Goal: Task Accomplishment & Management: Use online tool/utility

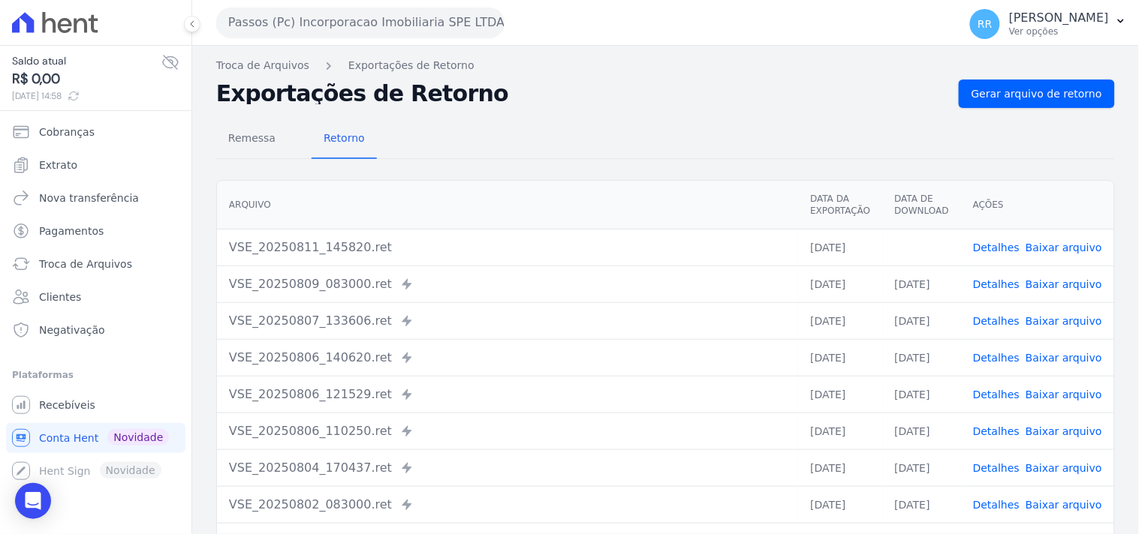
click at [349, 35] on button "Passos (Pc) Incorporacao Imobiliaria SPE LTDA" at bounding box center [360, 23] width 288 height 30
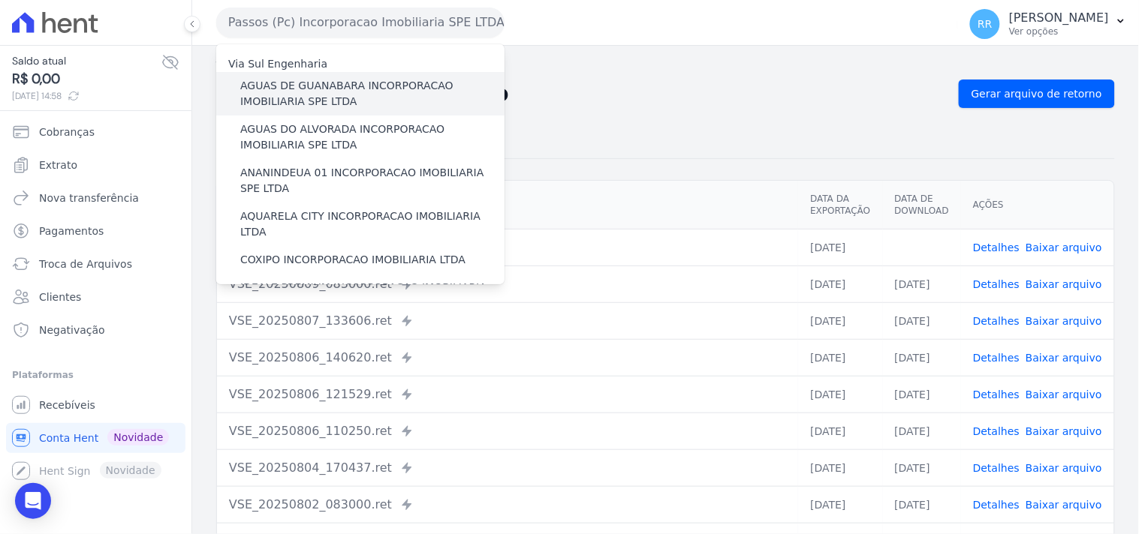
click at [325, 98] on label "AGUAS DE GUANABARA INCORPORACAO IMOBILIARIA SPE LTDA" at bounding box center [372, 94] width 264 height 32
click at [0, 0] on input "AGUAS DE GUANABARA INCORPORACAO IMOBILIARIA SPE LTDA" at bounding box center [0, 0] width 0 height 0
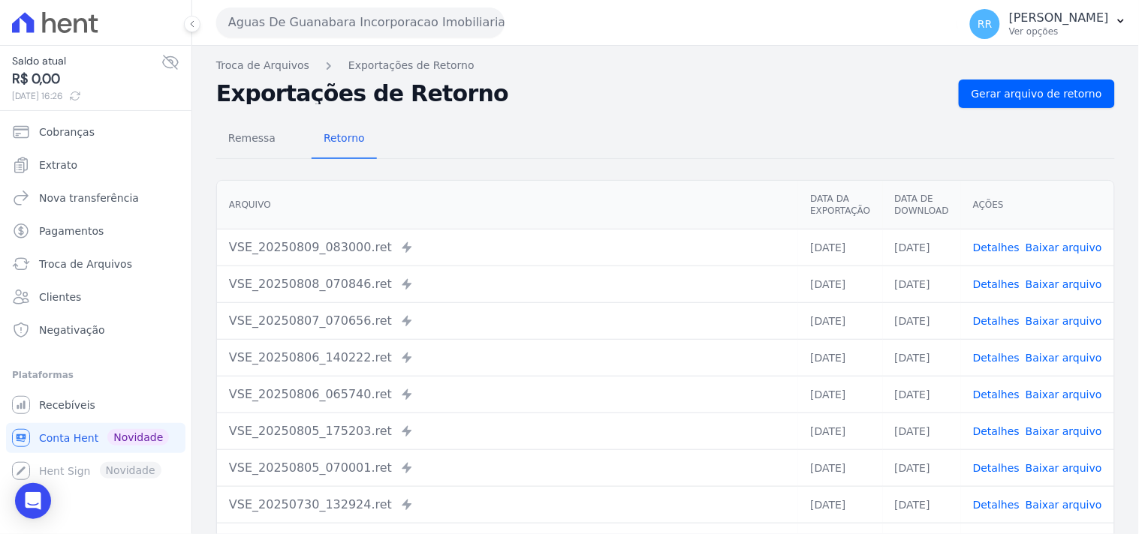
click at [482, 150] on div "Remessa Retorno" at bounding box center [665, 139] width 898 height 39
click at [980, 125] on div "Remessa Retorno" at bounding box center [665, 139] width 898 height 39
click at [988, 111] on div "Remessa Retorno [GEOGRAPHIC_DATA] Data da Exportação Data de Download Ações VSE…" at bounding box center [665, 379] width 898 height 543
click at [994, 101] on link "Gerar arquivo de retorno" at bounding box center [1036, 94] width 156 height 29
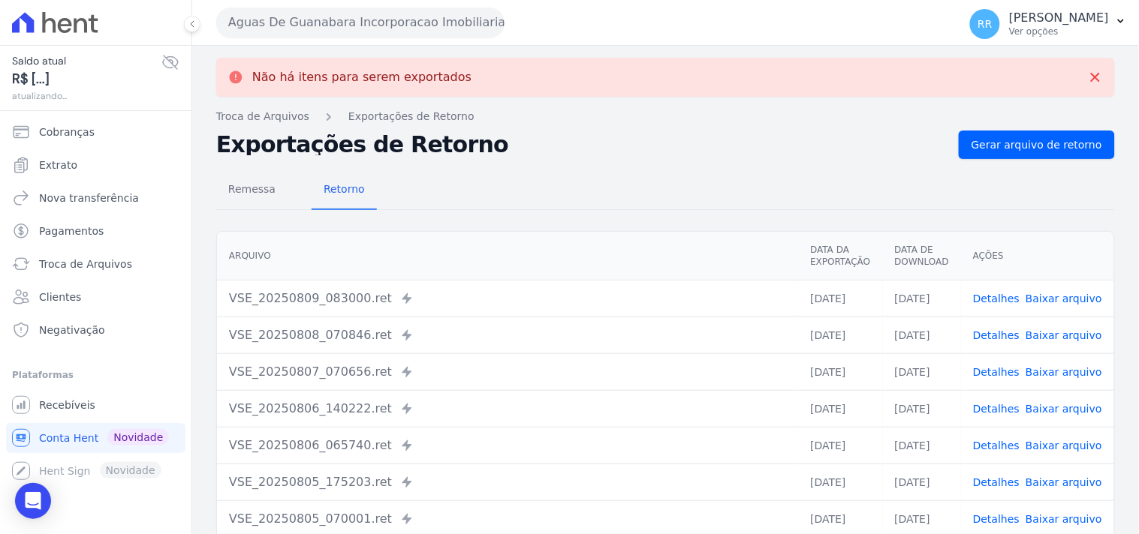
click at [490, 11] on button "Aguas De Guanabara Incorporacao Imobiliaria SPE LTDA" at bounding box center [360, 23] width 288 height 30
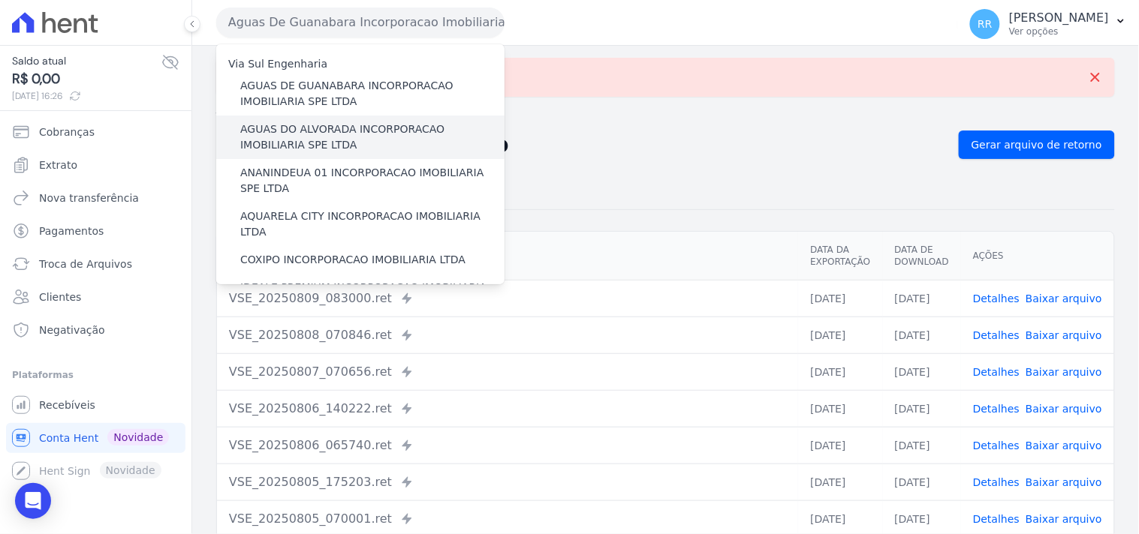
click at [332, 131] on label "AGUAS DO ALVORADA INCORPORACAO IMOBILIARIA SPE LTDA" at bounding box center [372, 138] width 264 height 32
click at [0, 0] on input "AGUAS DO ALVORADA INCORPORACAO IMOBILIARIA SPE LTDA" at bounding box center [0, 0] width 0 height 0
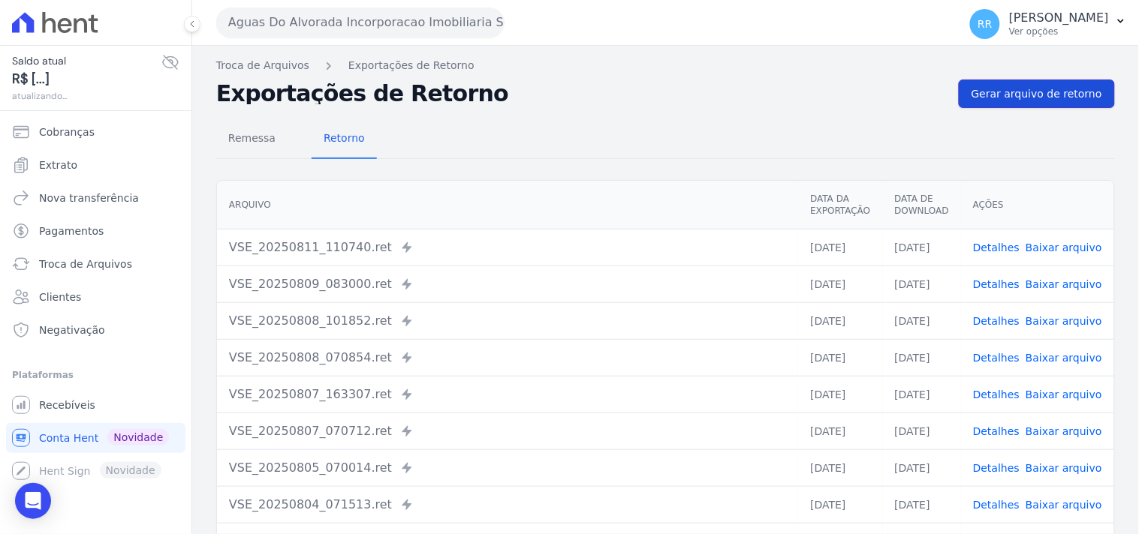
click at [1022, 98] on span "Gerar arquivo de retorno" at bounding box center [1036, 93] width 131 height 15
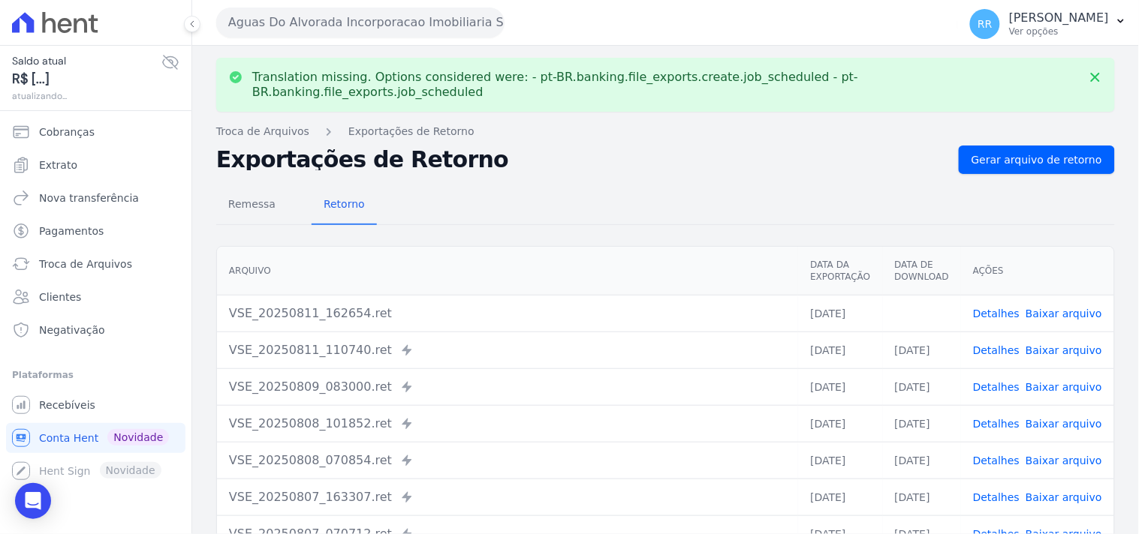
click at [1033, 308] on link "Baixar arquivo" at bounding box center [1063, 314] width 77 height 12
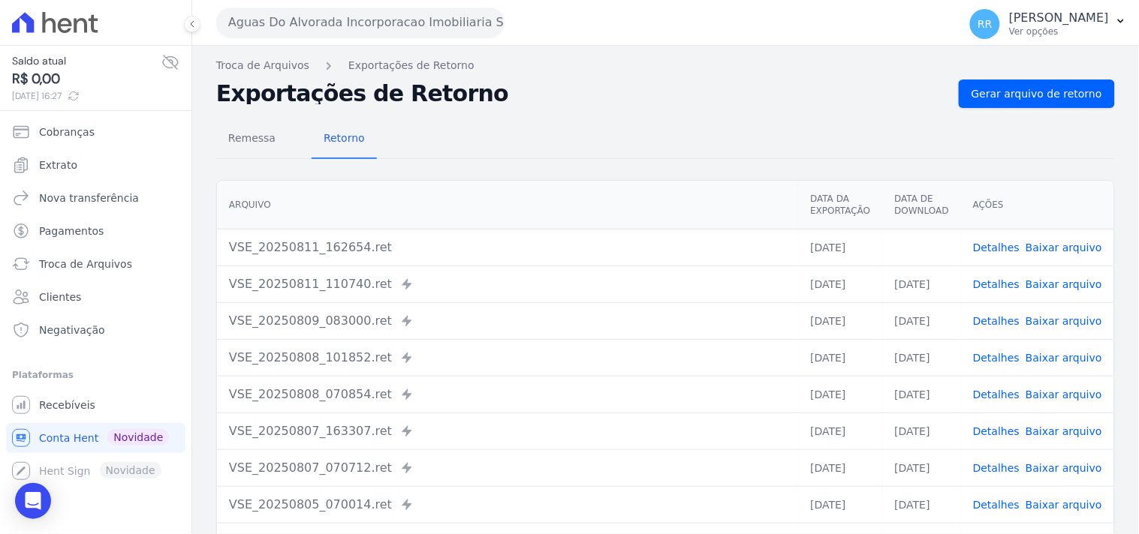
drag, startPoint x: 518, startPoint y: 155, endPoint x: 426, endPoint y: 109, distance: 103.0
click at [518, 155] on div "Remessa Retorno" at bounding box center [665, 139] width 898 height 39
click at [366, 27] on button "Aguas Do Alvorada Incorporacao Imobiliaria SPE LTDA" at bounding box center [360, 23] width 288 height 30
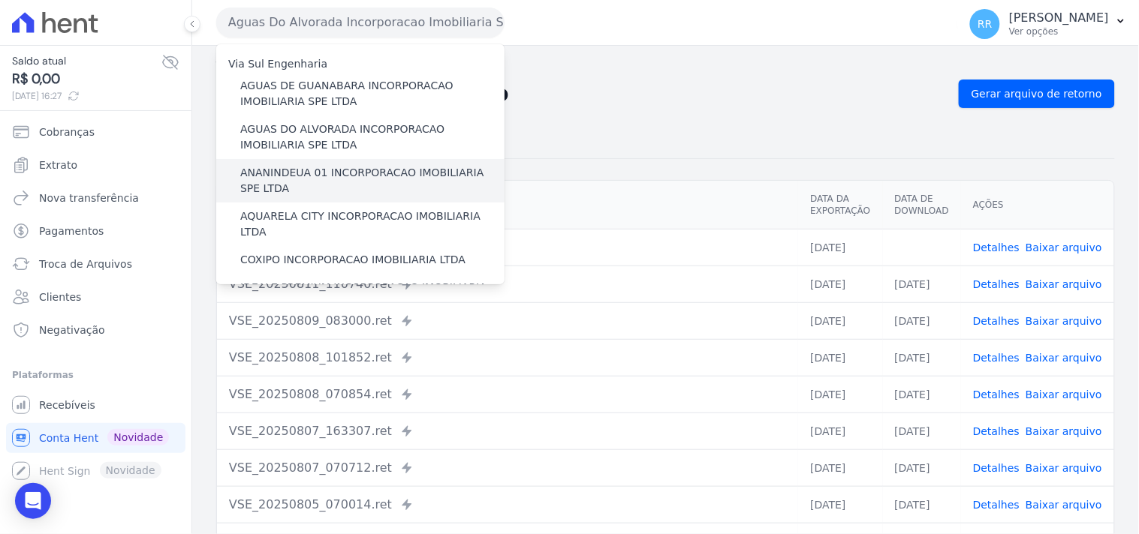
click at [294, 162] on div "ANANINDEUA 01 INCORPORACAO IMOBILIARIA SPE LTDA" at bounding box center [360, 181] width 288 height 44
click at [293, 168] on label "ANANINDEUA 01 INCORPORACAO IMOBILIARIA SPE LTDA" at bounding box center [372, 181] width 264 height 32
click at [0, 0] on input "ANANINDEUA 01 INCORPORACAO IMOBILIARIA SPE LTDA" at bounding box center [0, 0] width 0 height 0
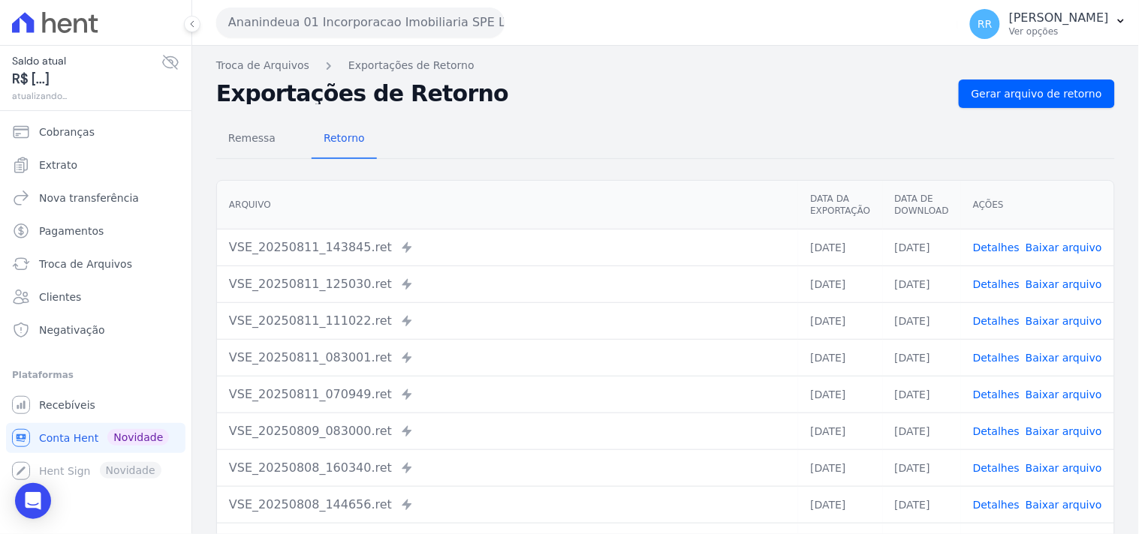
click at [1002, 108] on div "Remessa Retorno [GEOGRAPHIC_DATA] Data da Exportação Data de Download Ações VSE…" at bounding box center [665, 379] width 898 height 543
click at [1013, 92] on span "Gerar arquivo de retorno" at bounding box center [1036, 93] width 131 height 15
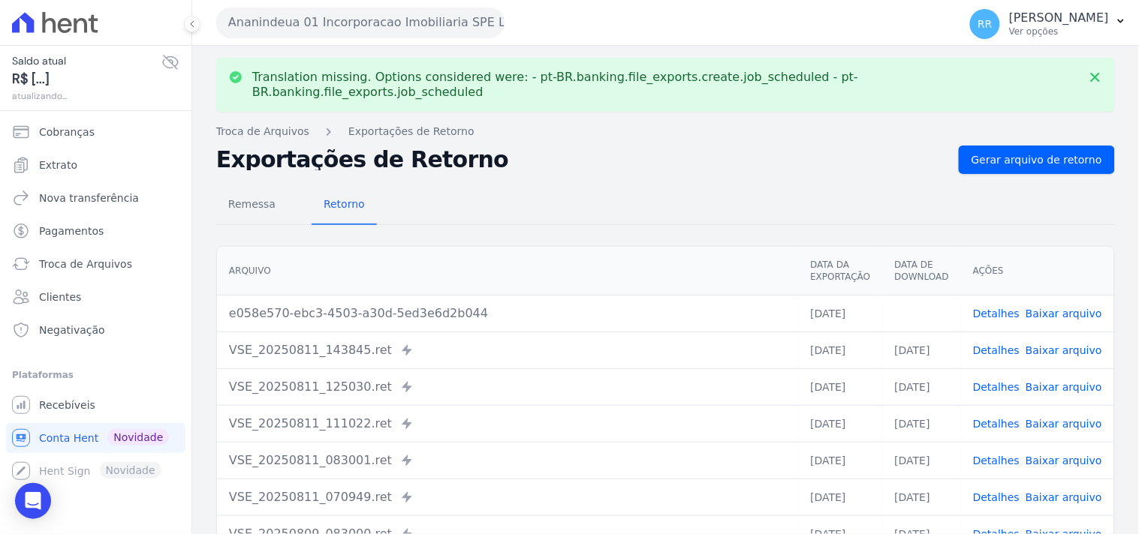
click at [1046, 308] on link "Baixar arquivo" at bounding box center [1063, 314] width 77 height 12
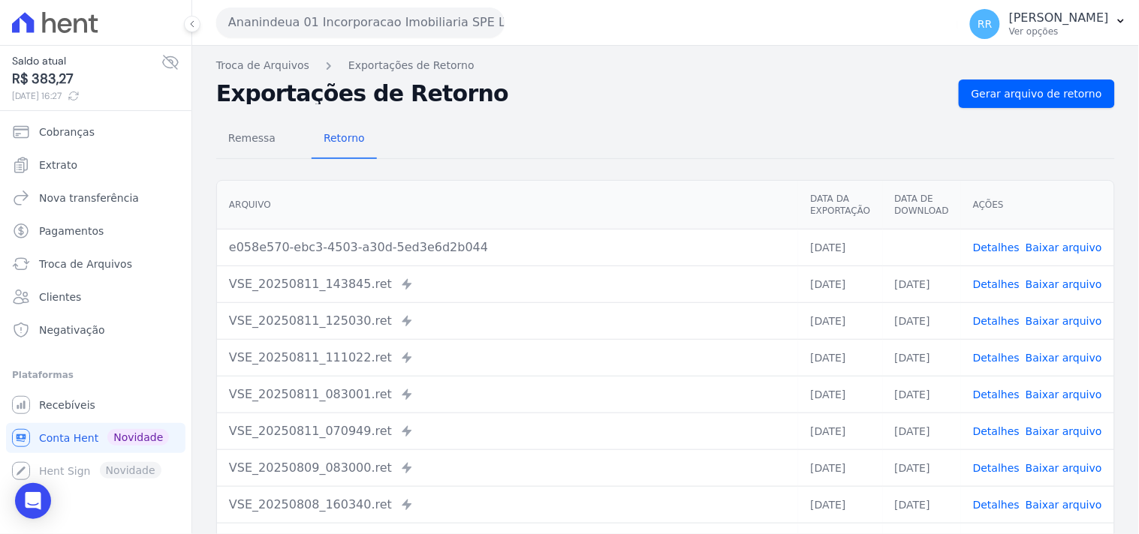
click at [663, 75] on div "Translation missing. Options considered were: - pt-BR.banking.file_exports.crea…" at bounding box center [665, 354] width 946 height 617
click at [387, 23] on button "Ananindeua 01 Incorporacao Imobiliaria SPE LTDA" at bounding box center [360, 23] width 288 height 30
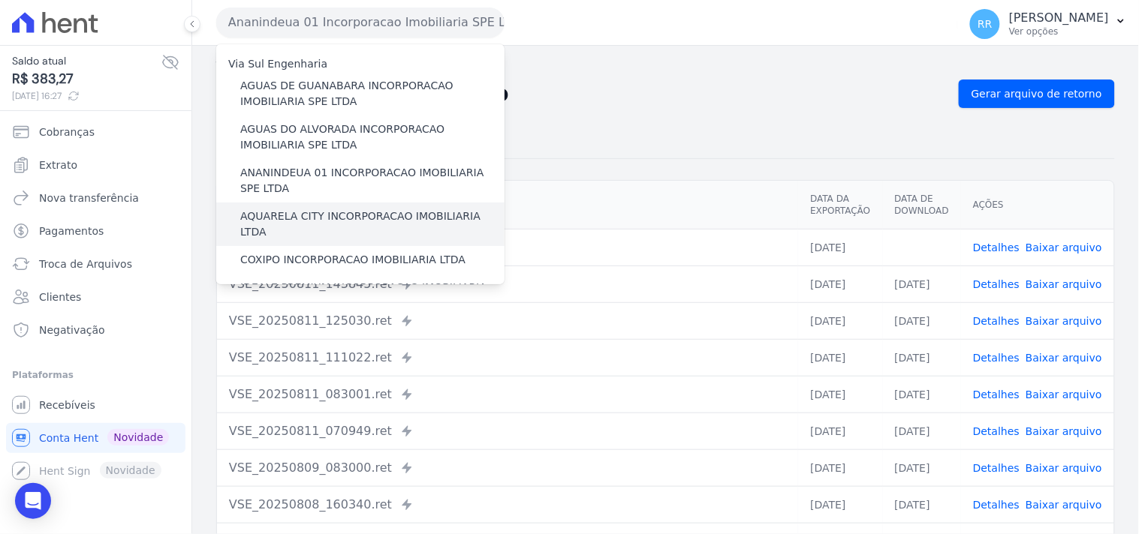
click at [280, 214] on label "AQUARELA CITY INCORPORACAO IMOBILIARIA LTDA" at bounding box center [372, 225] width 264 height 32
click at [0, 0] on input "AQUARELA CITY INCORPORACAO IMOBILIARIA LTDA" at bounding box center [0, 0] width 0 height 0
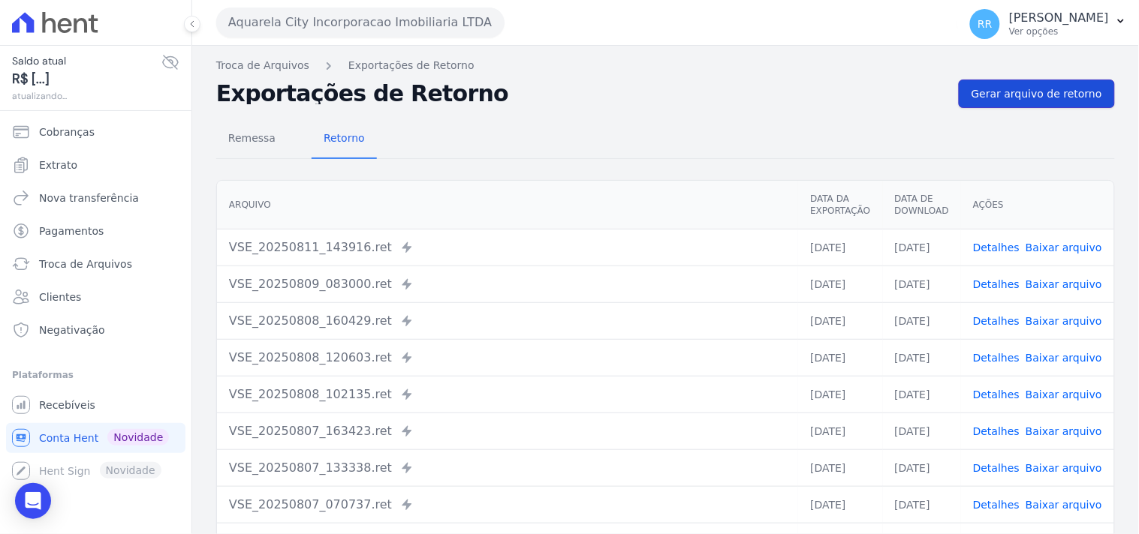
click at [1048, 99] on span "Gerar arquivo de retorno" at bounding box center [1036, 93] width 131 height 15
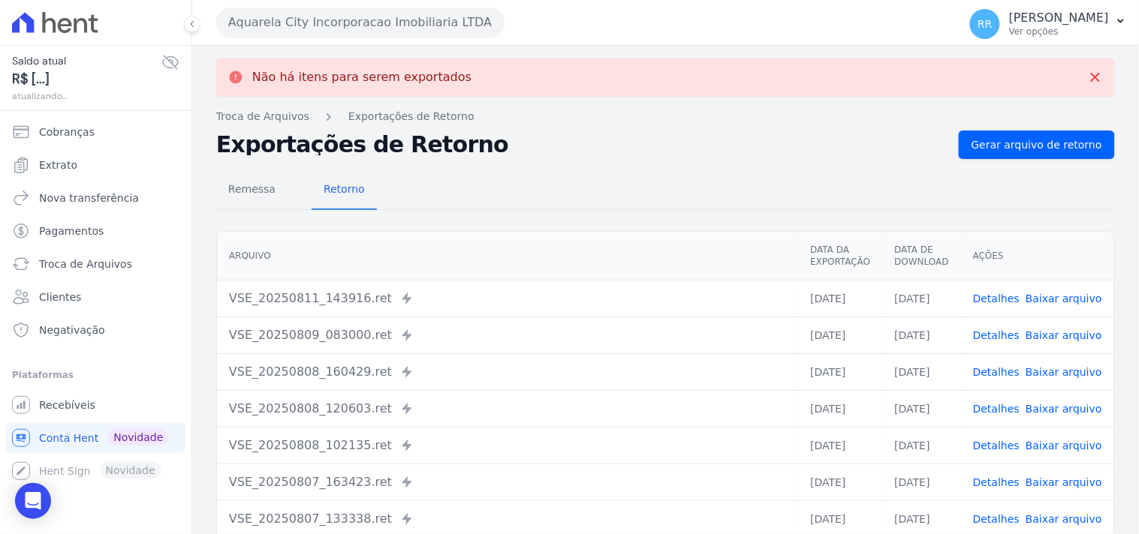
click at [498, 23] on button "Aquarela City Incorporacao Imobiliaria LTDA" at bounding box center [360, 23] width 288 height 30
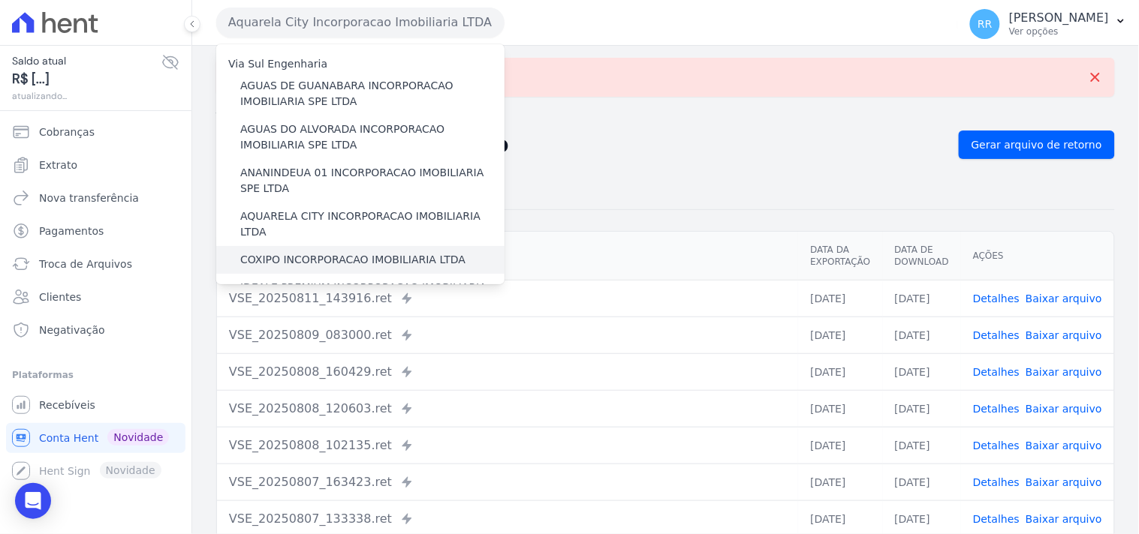
click at [293, 252] on label "COXIPO INCORPORACAO IMOBILIARIA LTDA" at bounding box center [352, 260] width 225 height 16
click at [0, 0] on input "COXIPO INCORPORACAO IMOBILIARIA LTDA" at bounding box center [0, 0] width 0 height 0
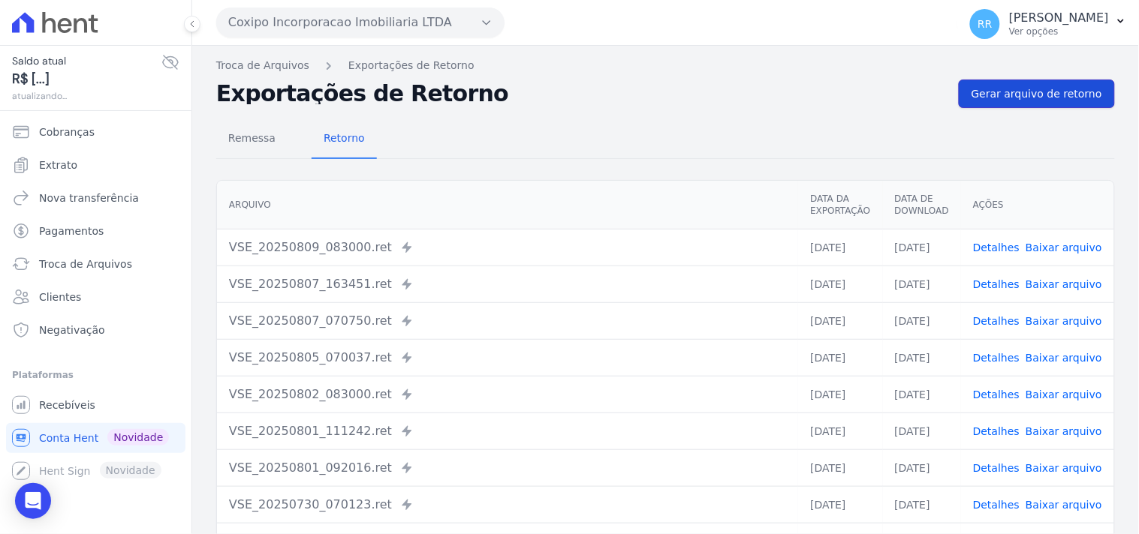
click at [991, 94] on span "Gerar arquivo de retorno" at bounding box center [1036, 93] width 131 height 15
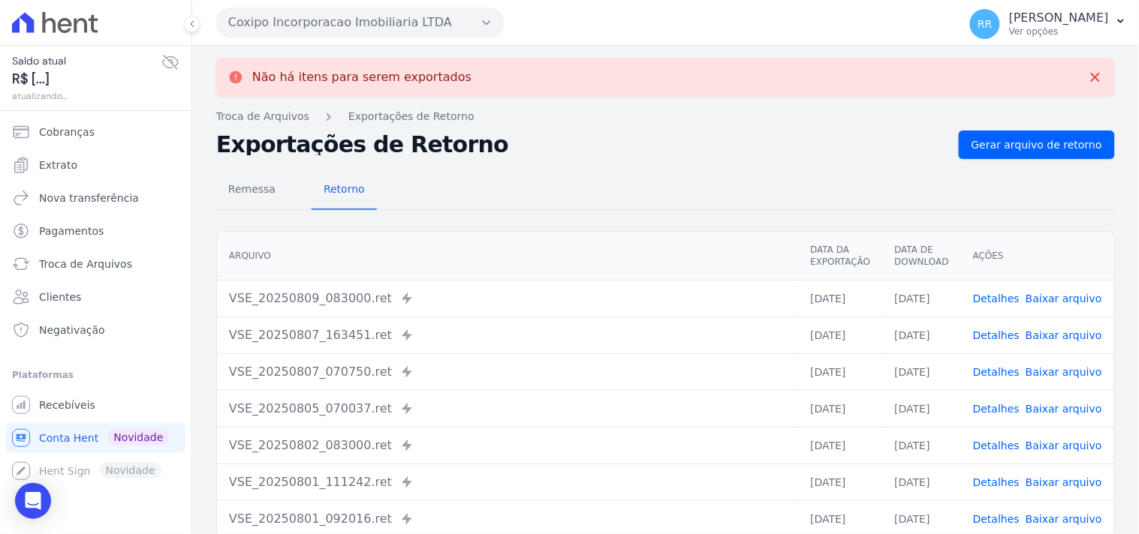
click at [329, 17] on button "Coxipo Incorporacao Imobiliaria LTDA" at bounding box center [360, 23] width 288 height 30
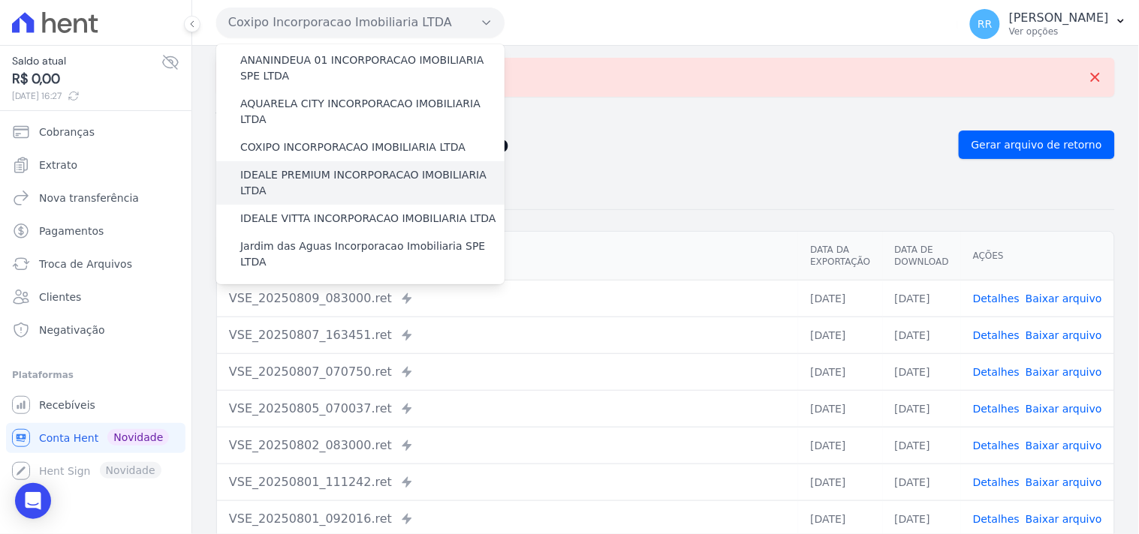
scroll to position [110, 0]
click at [310, 170] on label "IDEALE PREMIUM INCORPORACAO IMOBILIARIA LTDA" at bounding box center [372, 186] width 264 height 32
click at [0, 0] on input "IDEALE PREMIUM INCORPORACAO IMOBILIARIA LTDA" at bounding box center [0, 0] width 0 height 0
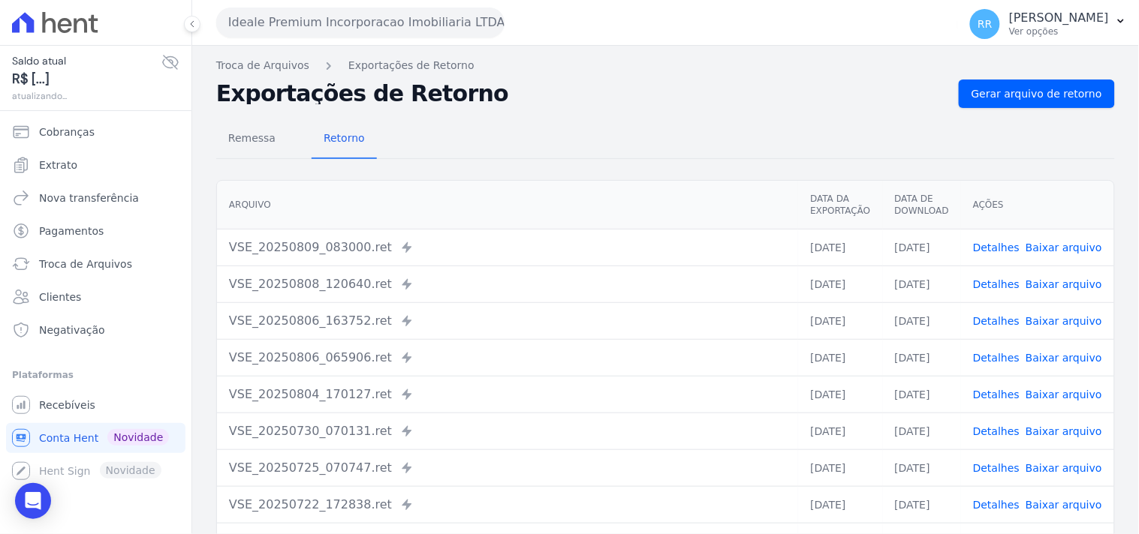
click at [1016, 73] on nav "Troca de Arquivos Exportações de Retorno" at bounding box center [665, 66] width 898 height 16
click at [1004, 95] on span "Gerar arquivo de retorno" at bounding box center [1036, 93] width 131 height 15
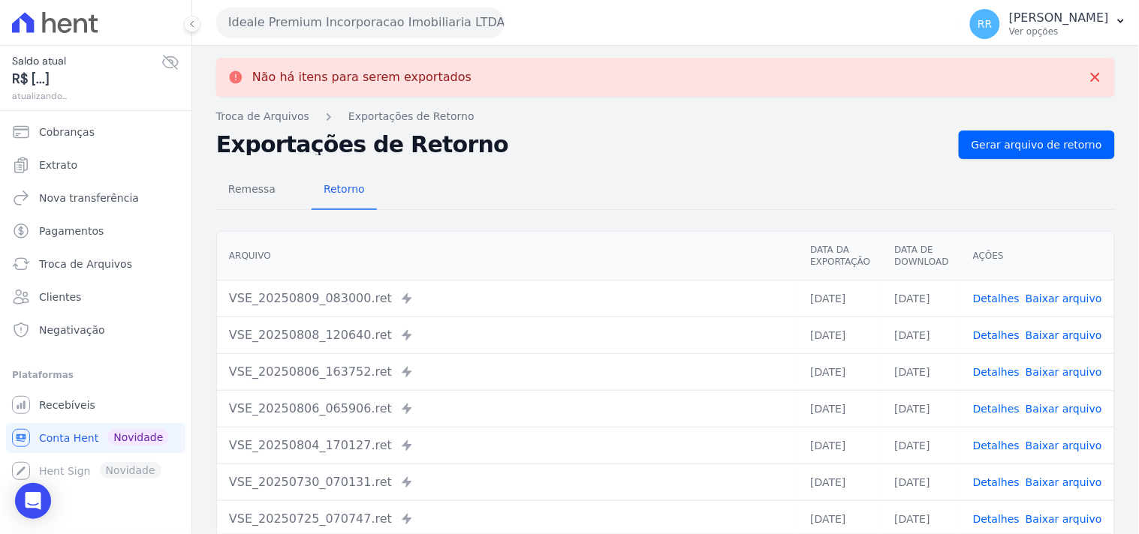
click at [266, 32] on button "Ideale Premium Incorporacao Imobiliaria LTDA" at bounding box center [360, 23] width 288 height 30
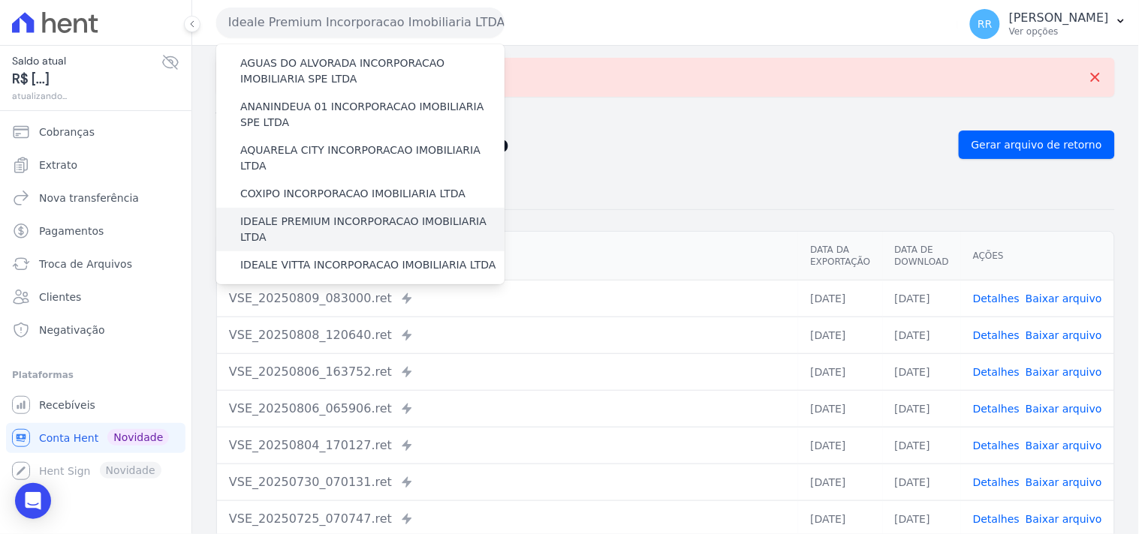
scroll to position [83, 0]
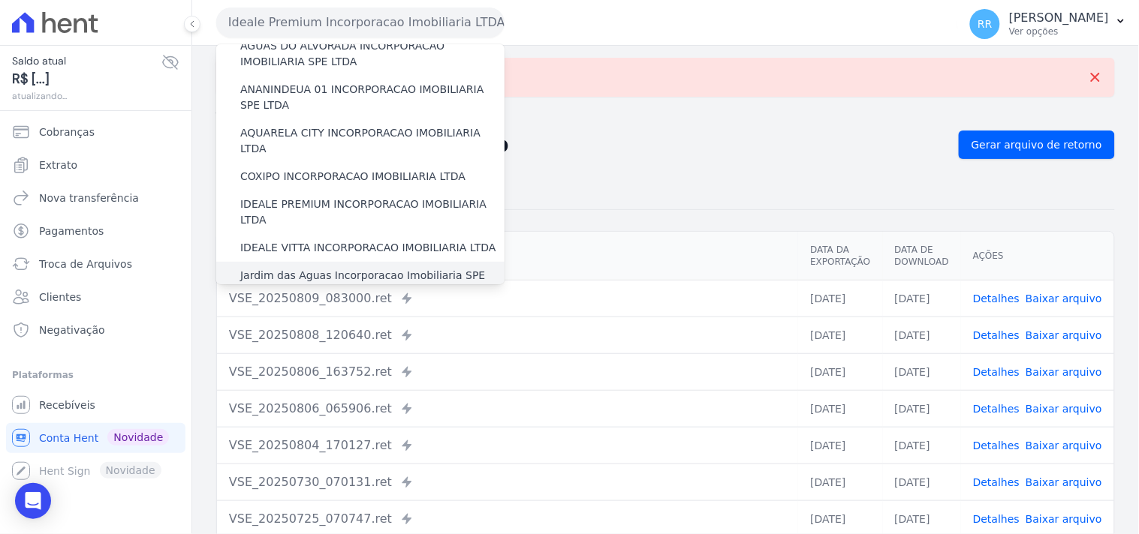
click at [281, 268] on label "Jardim das Aguas Incorporacao Imobiliaria SPE LTDA" at bounding box center [372, 284] width 264 height 32
click at [0, 0] on input "Jardim das Aguas Incorporacao Imobiliaria SPE LTDA" at bounding box center [0, 0] width 0 height 0
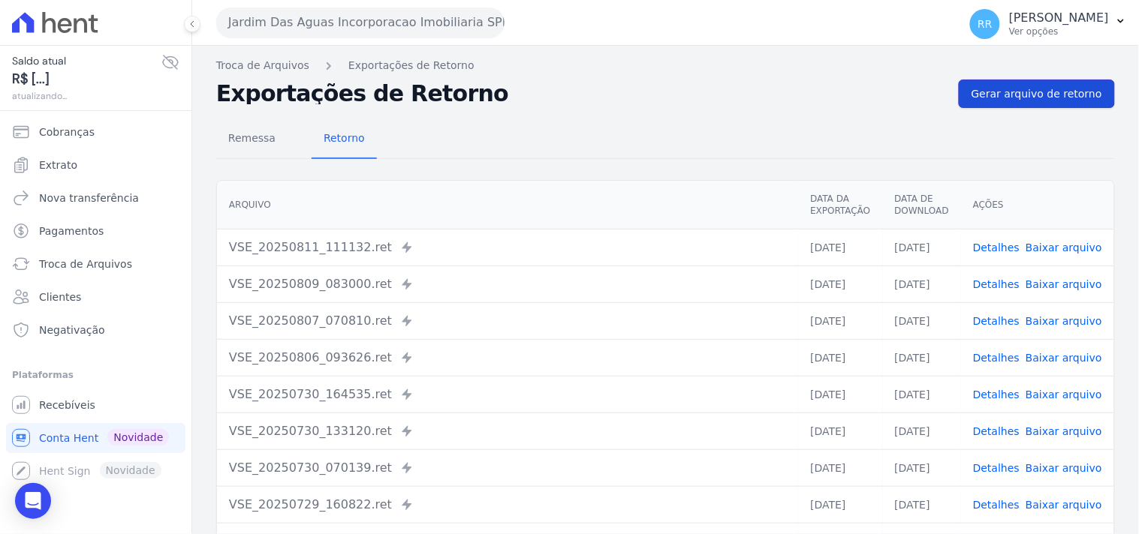
click at [992, 80] on link "Gerar arquivo de retorno" at bounding box center [1036, 94] width 156 height 29
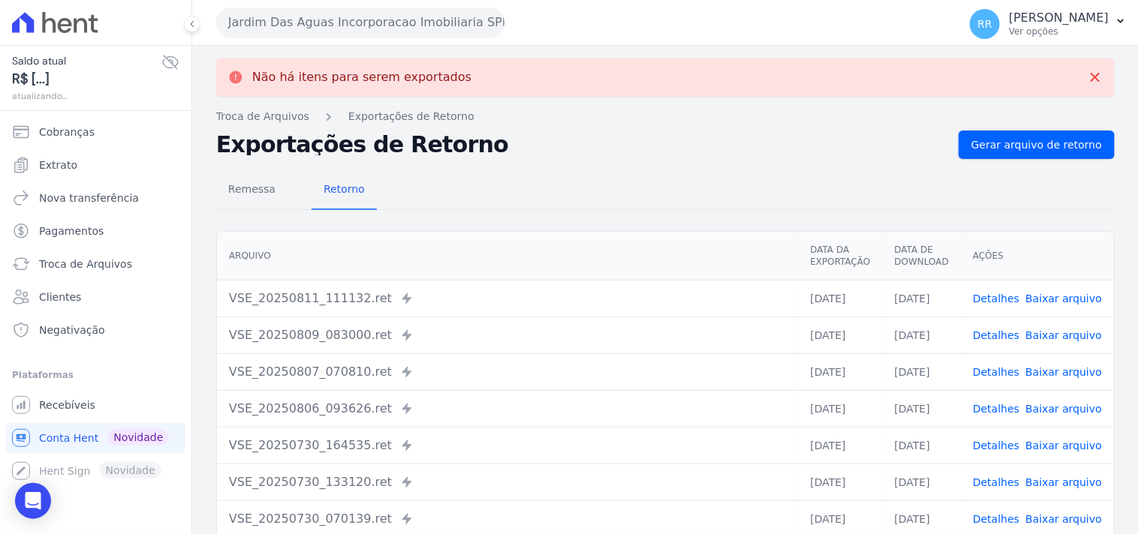
click at [375, 24] on button "Jardim Das Aguas Incorporacao Imobiliaria SPE LTDA" at bounding box center [360, 23] width 288 height 30
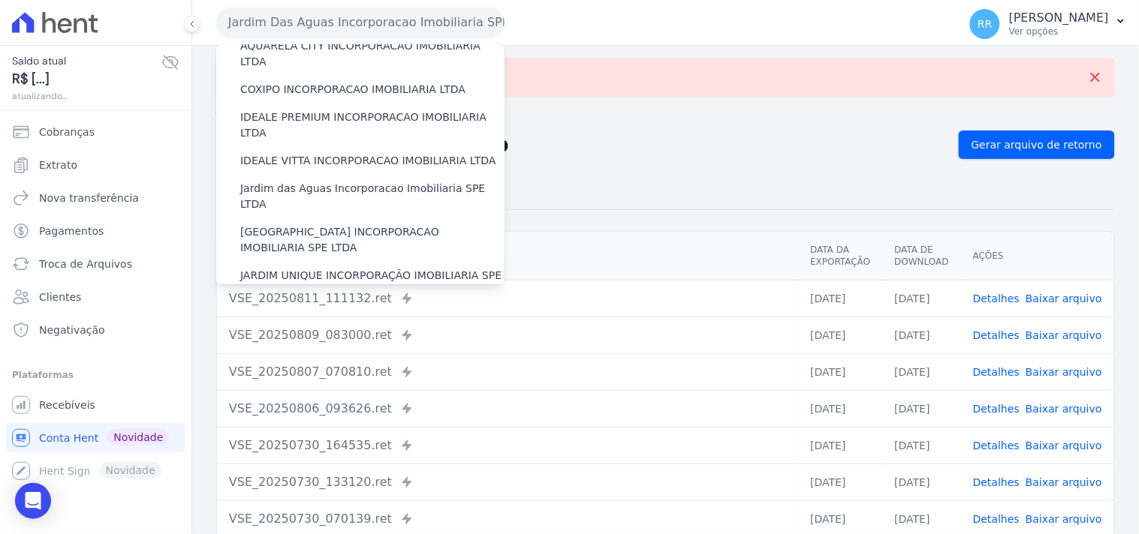
scroll to position [194, 0]
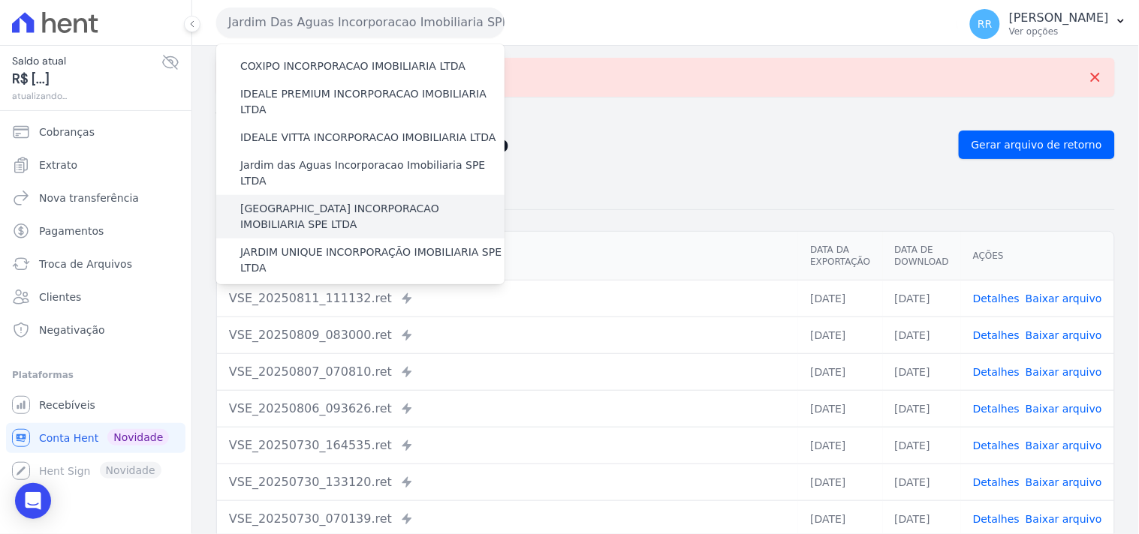
click at [298, 201] on label "[GEOGRAPHIC_DATA] INCORPORACAO IMOBILIARIA SPE LTDA" at bounding box center [372, 217] width 264 height 32
click at [0, 0] on input "[GEOGRAPHIC_DATA] INCORPORACAO IMOBILIARIA SPE LTDA" at bounding box center [0, 0] width 0 height 0
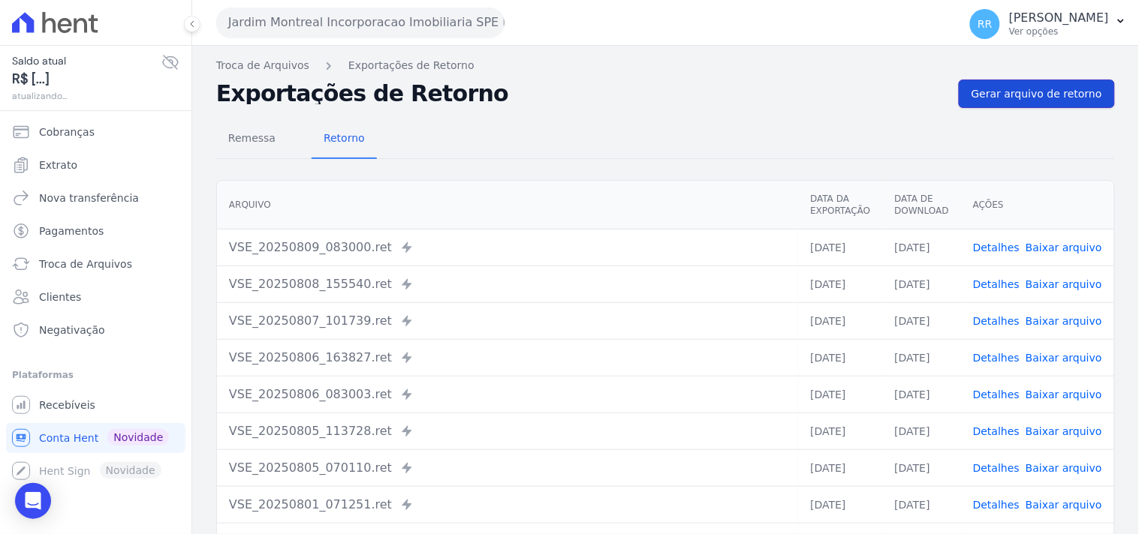
click at [1025, 92] on span "Gerar arquivo de retorno" at bounding box center [1036, 93] width 131 height 15
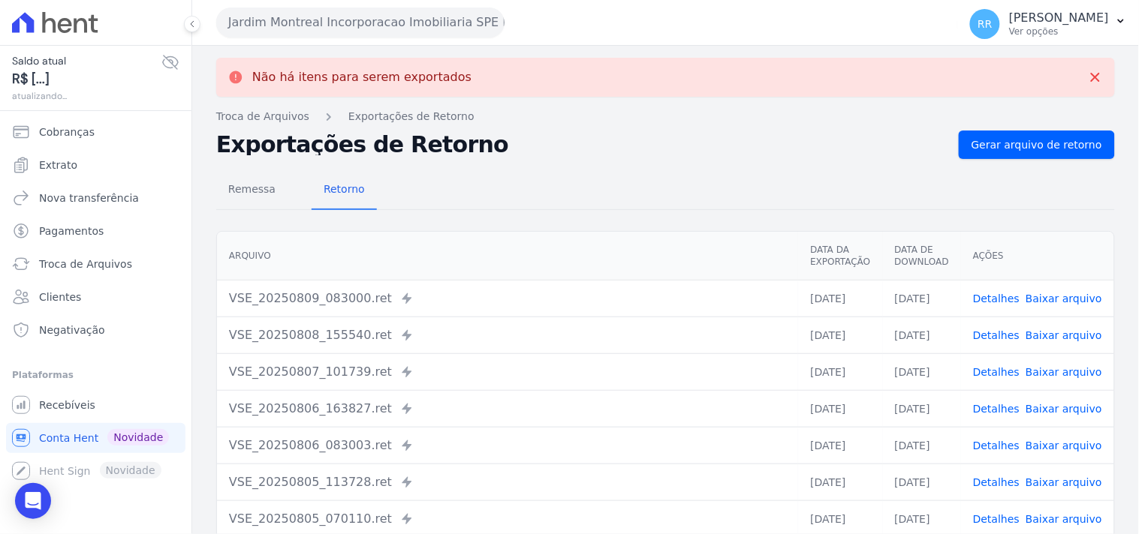
click at [278, 11] on button "Jardim Montreal Incorporacao Imobiliaria SPE LTDA" at bounding box center [360, 23] width 288 height 30
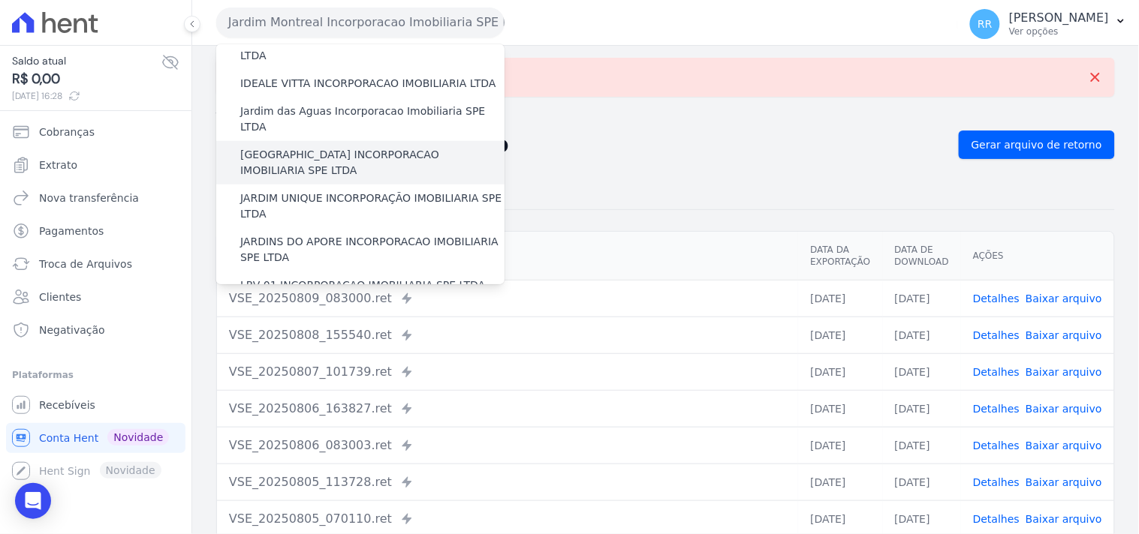
scroll to position [250, 0]
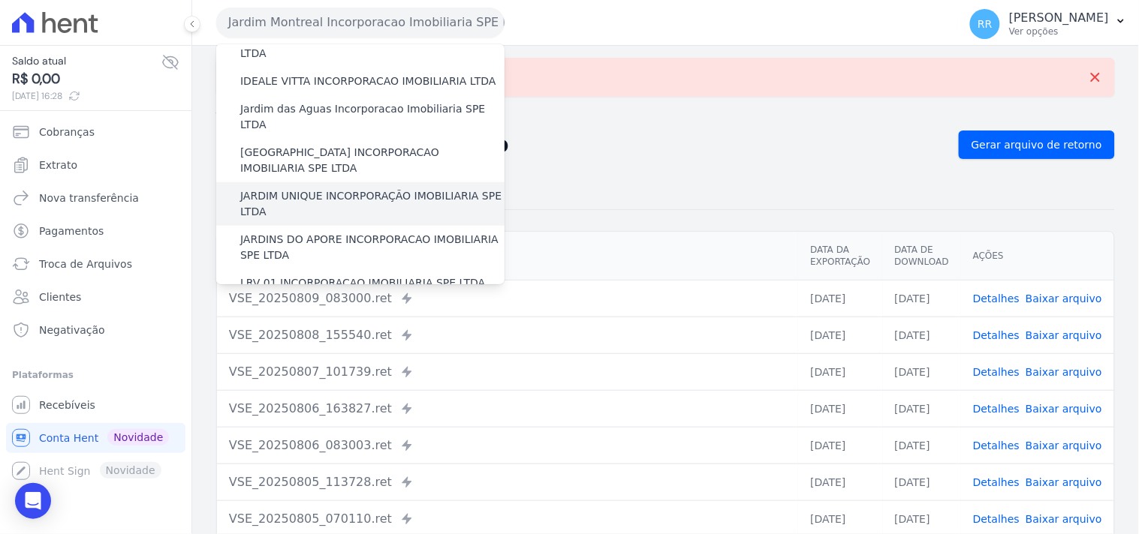
click at [272, 188] on label "JARDIM UNIQUE INCORPORAÇÃO IMOBILIARIA SPE LTDA" at bounding box center [372, 204] width 264 height 32
click at [0, 0] on input "JARDIM UNIQUE INCORPORAÇÃO IMOBILIARIA SPE LTDA" at bounding box center [0, 0] width 0 height 0
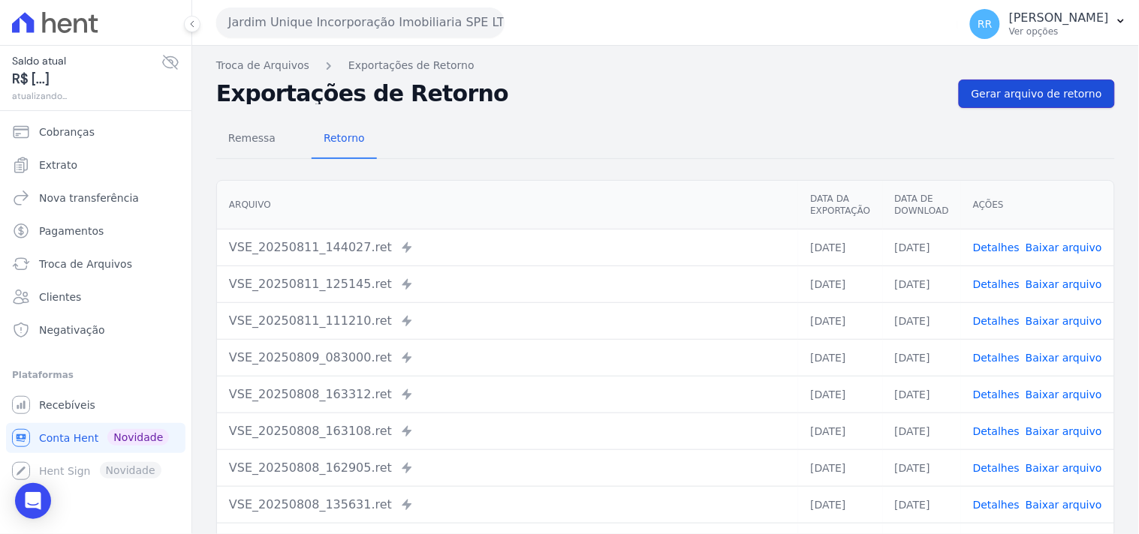
click at [998, 96] on span "Gerar arquivo de retorno" at bounding box center [1036, 93] width 131 height 15
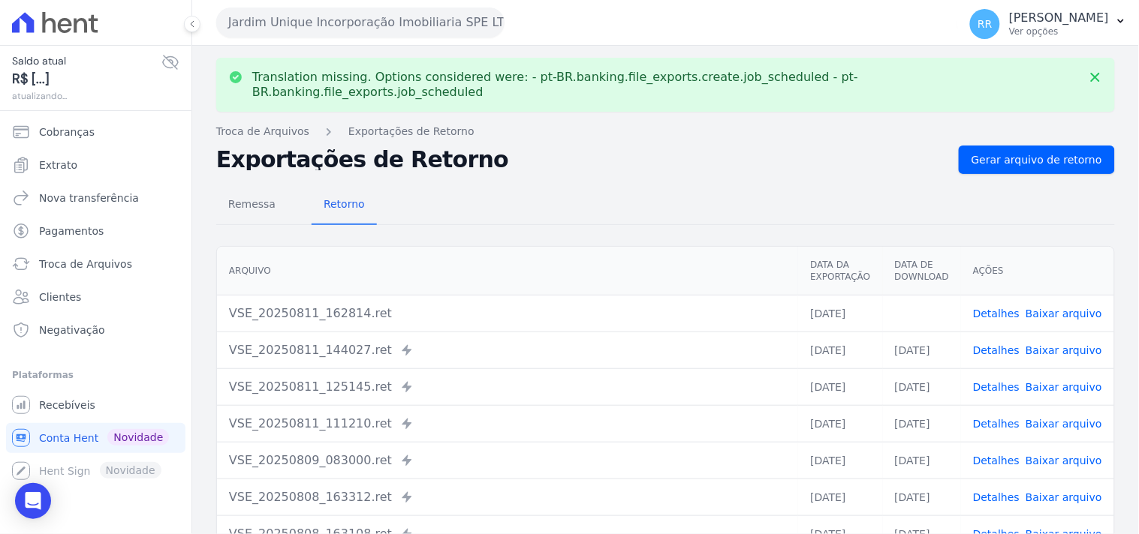
click at [1045, 308] on link "Baixar arquivo" at bounding box center [1063, 314] width 77 height 12
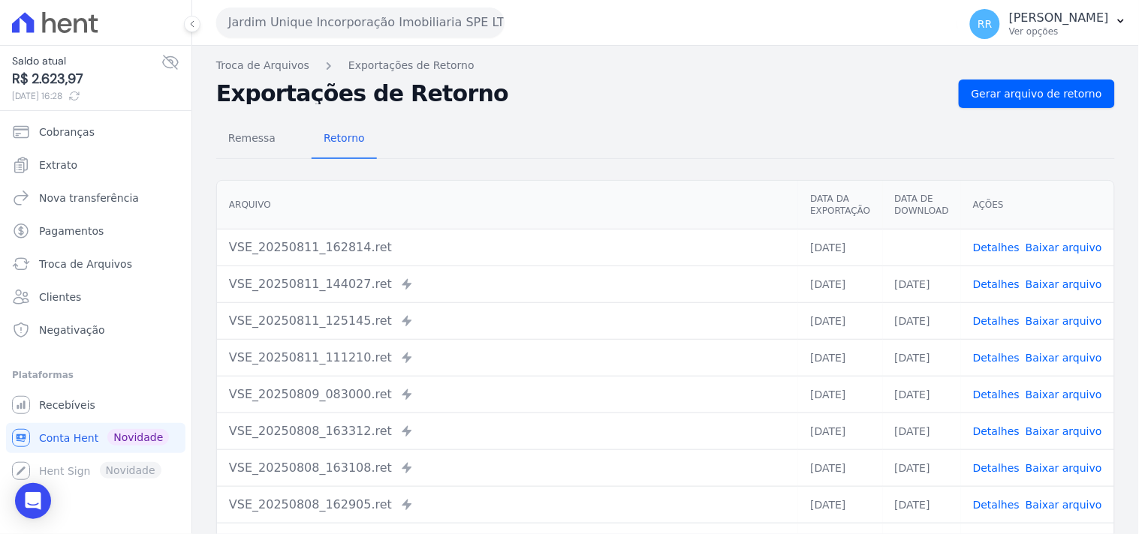
click at [515, 141] on div "Remessa Retorno" at bounding box center [665, 139] width 898 height 39
click at [419, 31] on button "Jardim Unique Incorporação Imobiliaria SPE LTDA" at bounding box center [360, 23] width 288 height 30
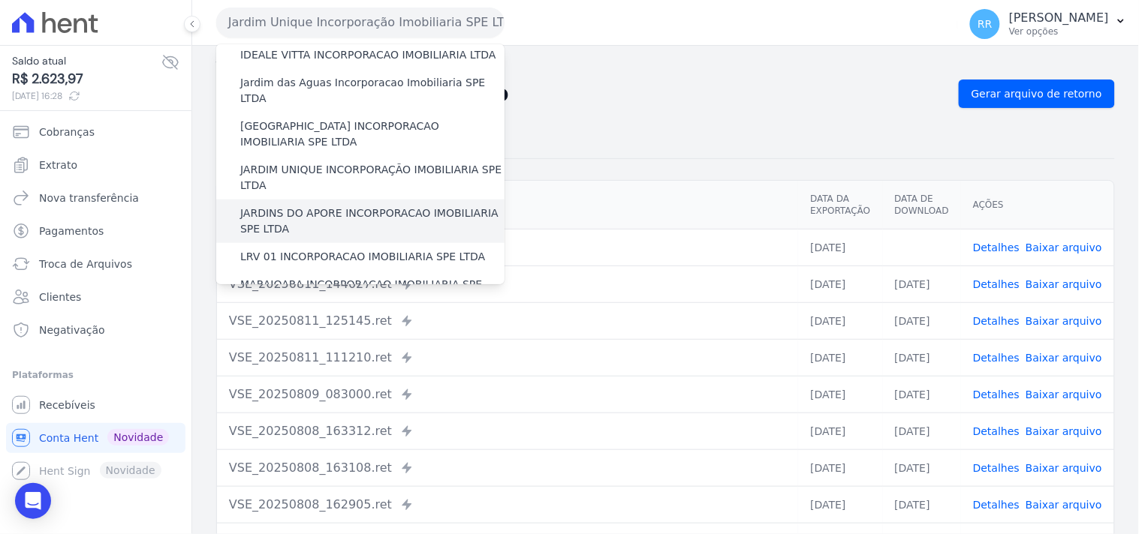
scroll to position [278, 0]
click at [310, 204] on label "JARDINS DO APORE INCORPORACAO IMOBILIARIA SPE LTDA" at bounding box center [372, 220] width 264 height 32
click at [0, 0] on input "JARDINS DO APORE INCORPORACAO IMOBILIARIA SPE LTDA" at bounding box center [0, 0] width 0 height 0
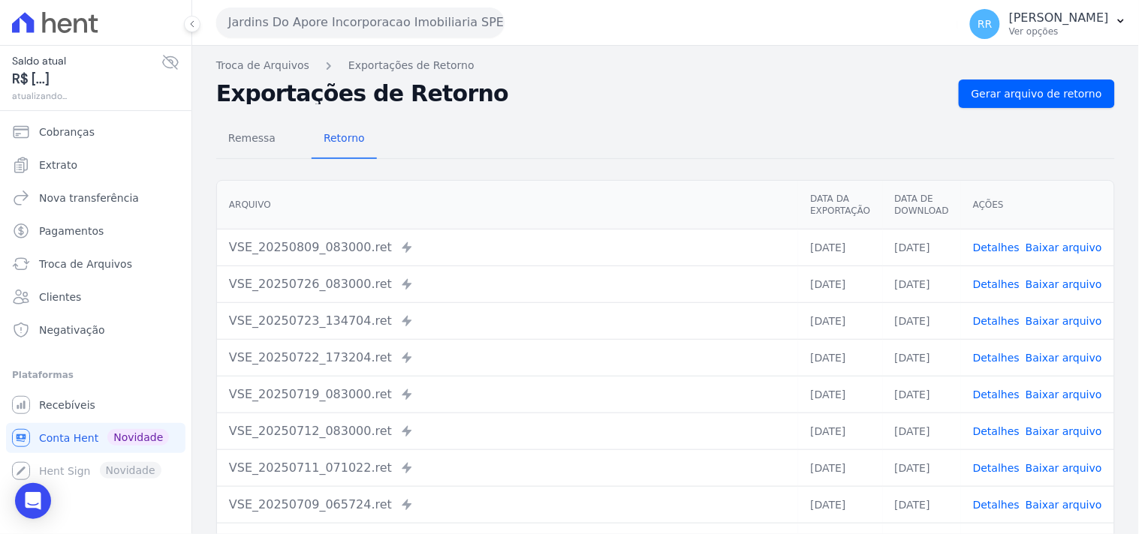
click at [992, 123] on div "Remessa Retorno" at bounding box center [665, 139] width 898 height 39
click at [1004, 80] on link "Gerar arquivo de retorno" at bounding box center [1036, 94] width 156 height 29
click at [998, 89] on span "Gerar arquivo de retorno" at bounding box center [1036, 93] width 131 height 15
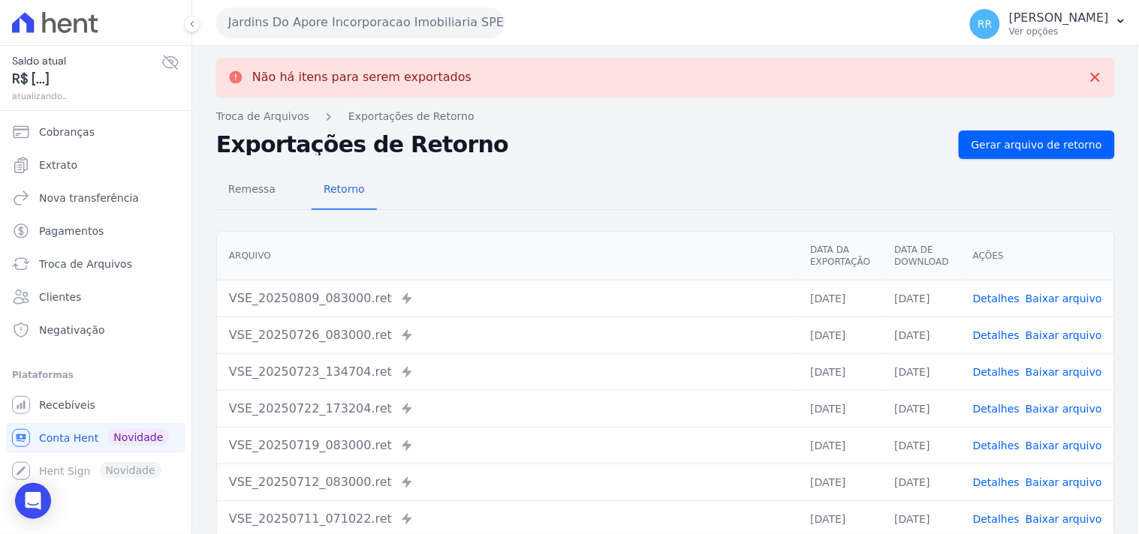
click at [325, 27] on button "Jardins Do Apore Incorporacao Imobiliaria SPE LTDA" at bounding box center [360, 23] width 288 height 30
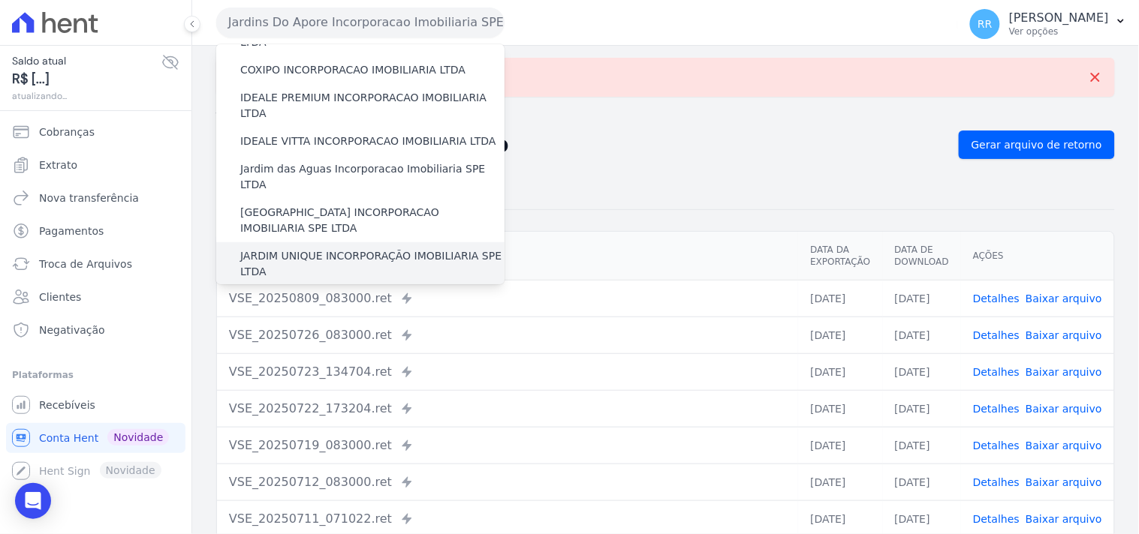
scroll to position [250, 0]
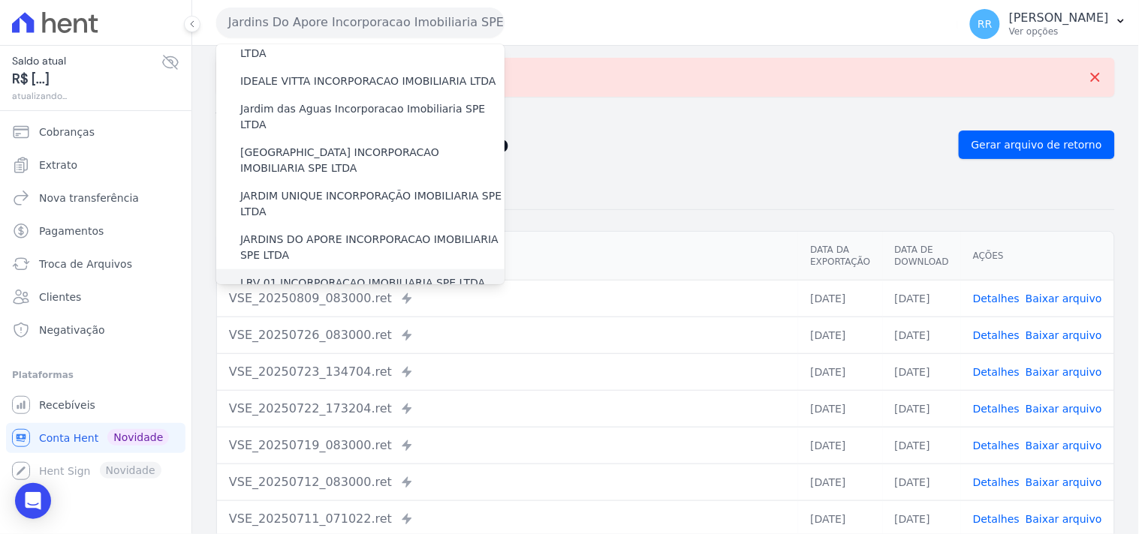
click at [348, 275] on label "LRV 01 INCORPORACAO IMOBILIARIA SPE LTDA" at bounding box center [362, 283] width 245 height 16
click at [0, 0] on input "LRV 01 INCORPORACAO IMOBILIARIA SPE LTDA" at bounding box center [0, 0] width 0 height 0
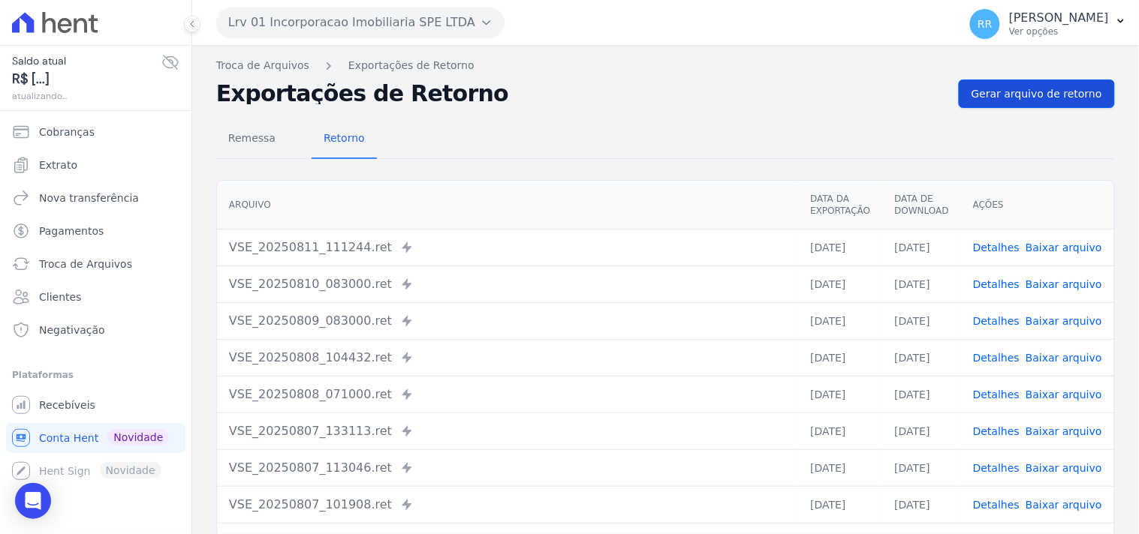
drag, startPoint x: 976, startPoint y: 78, endPoint x: 979, endPoint y: 86, distance: 8.1
click at [977, 79] on div "Troca de Arquivos Exportações de Retorno Exportações de Retorno Gerar arquivo d…" at bounding box center [665, 354] width 946 height 617
click at [981, 87] on span "Gerar arquivo de retorno" at bounding box center [1036, 93] width 131 height 15
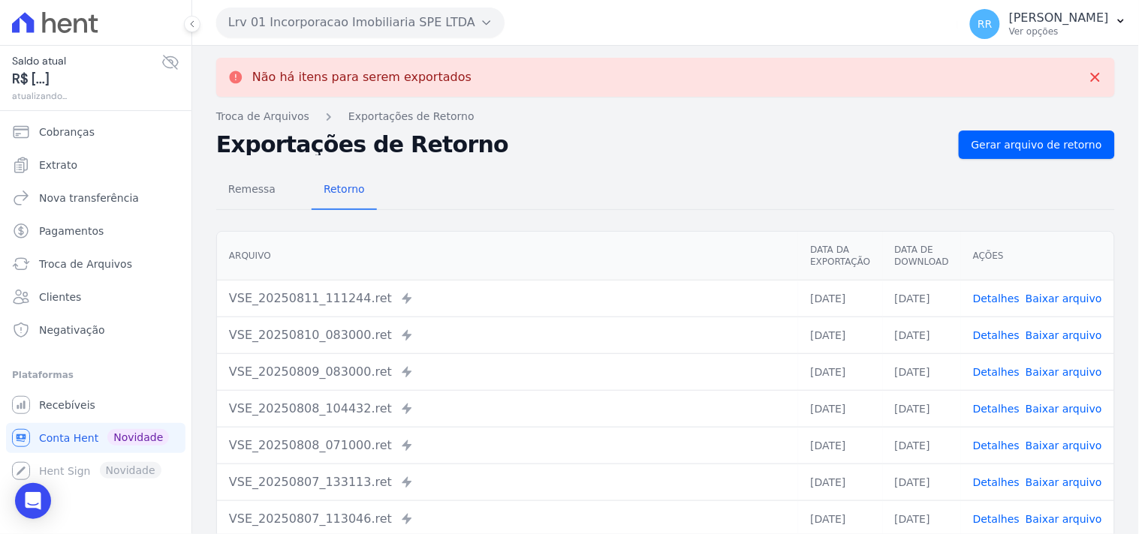
click at [445, 17] on button "Lrv 01 Incorporacao Imobiliaria SPE LTDA" at bounding box center [360, 23] width 288 height 30
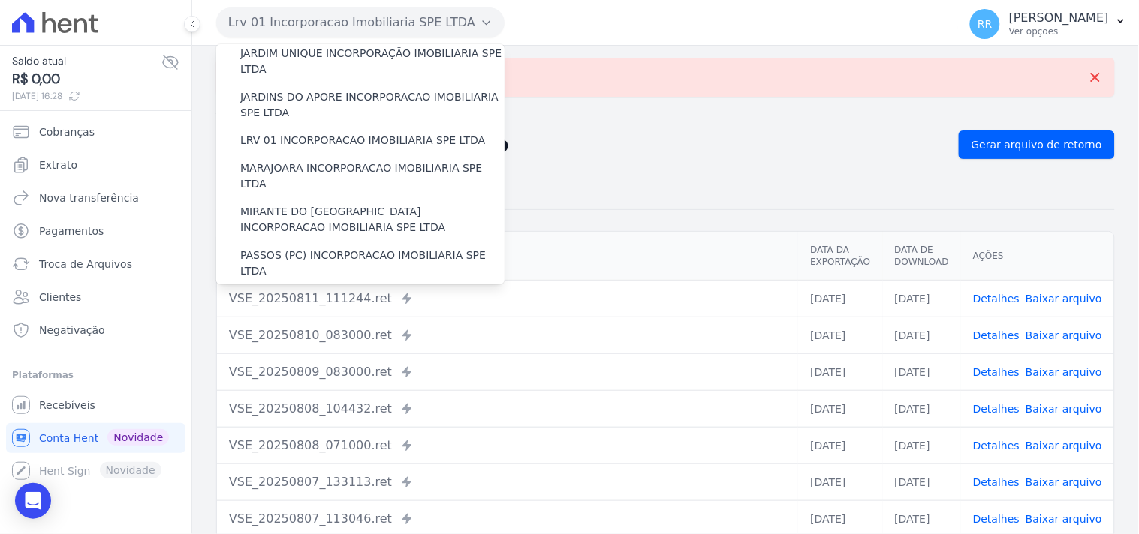
scroll to position [389, 0]
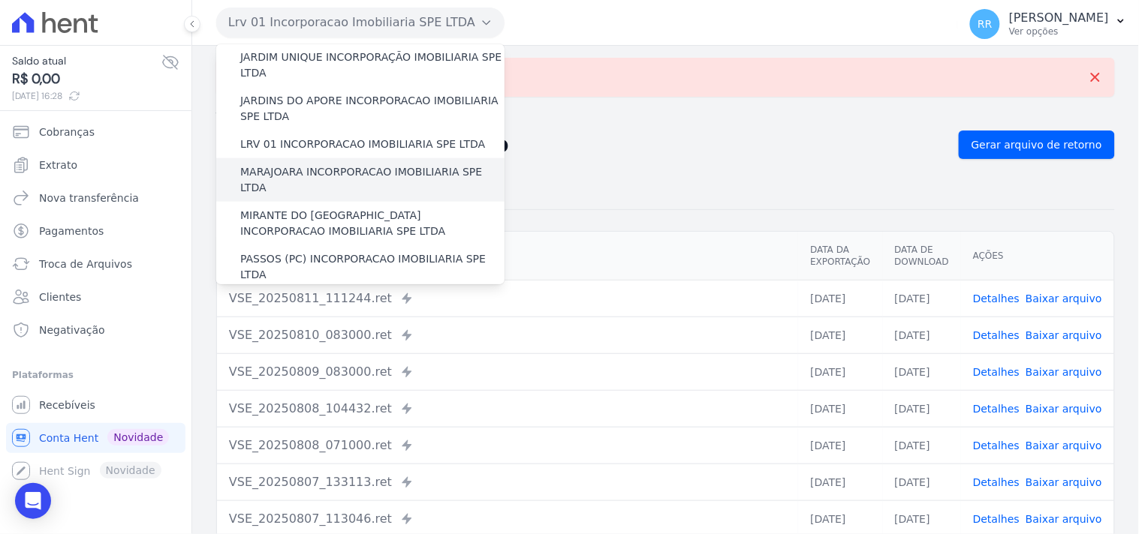
click at [261, 164] on label "MARAJOARA INCORPORACAO IMOBILIARIA SPE LTDA" at bounding box center [372, 180] width 264 height 32
click at [0, 0] on input "MARAJOARA INCORPORACAO IMOBILIARIA SPE LTDA" at bounding box center [0, 0] width 0 height 0
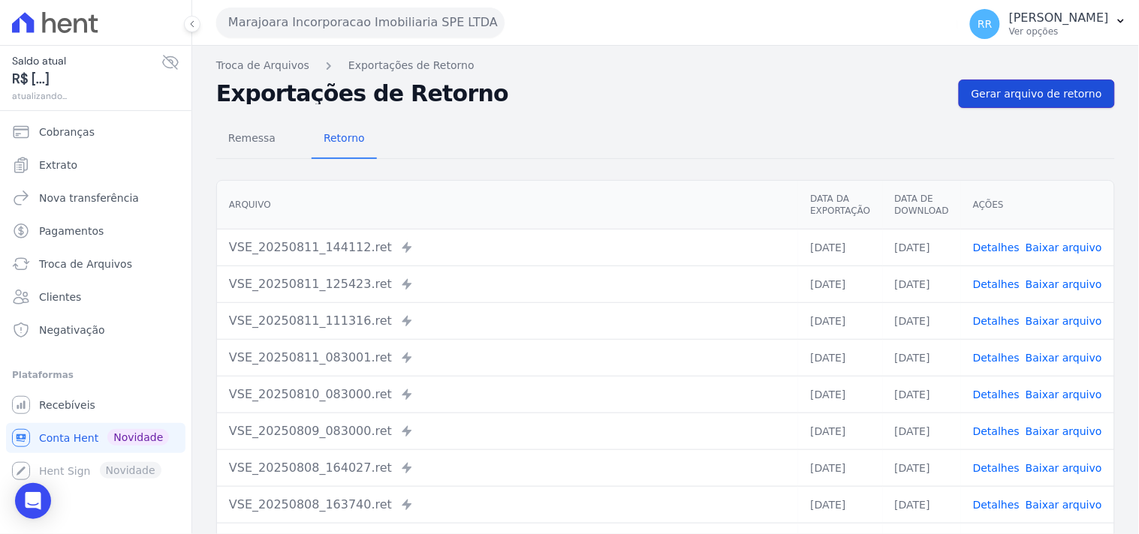
click at [1049, 99] on span "Gerar arquivo de retorno" at bounding box center [1036, 93] width 131 height 15
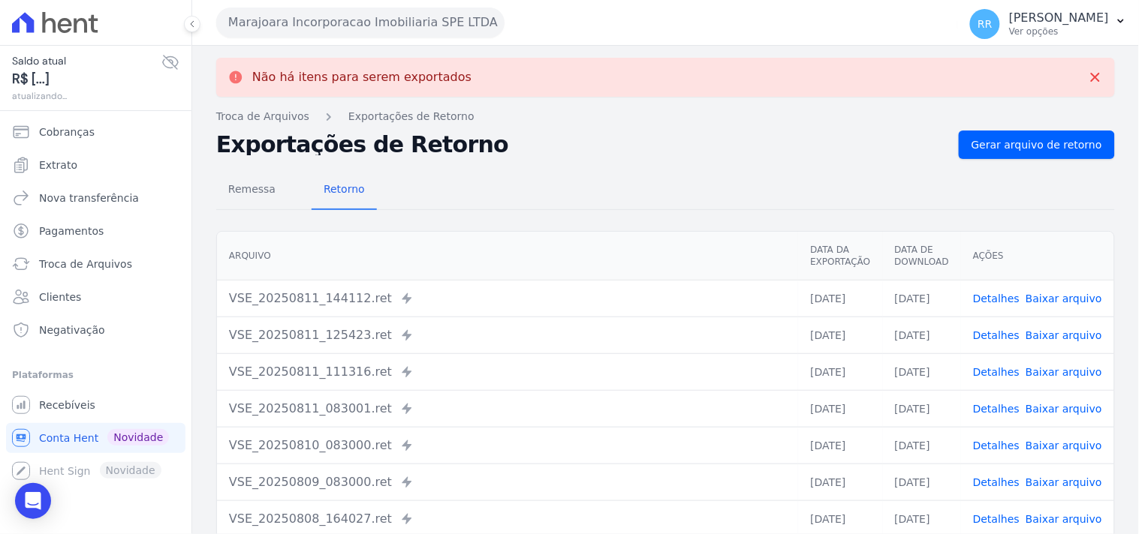
click at [418, 28] on button "Marajoara Incorporacao Imobiliaria SPE LTDA" at bounding box center [360, 23] width 288 height 30
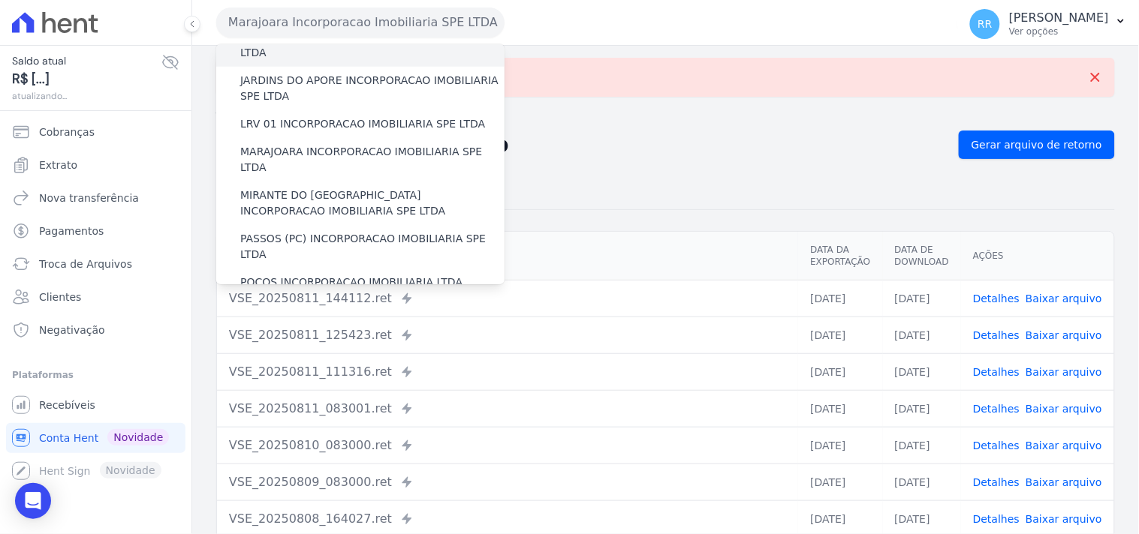
scroll to position [417, 0]
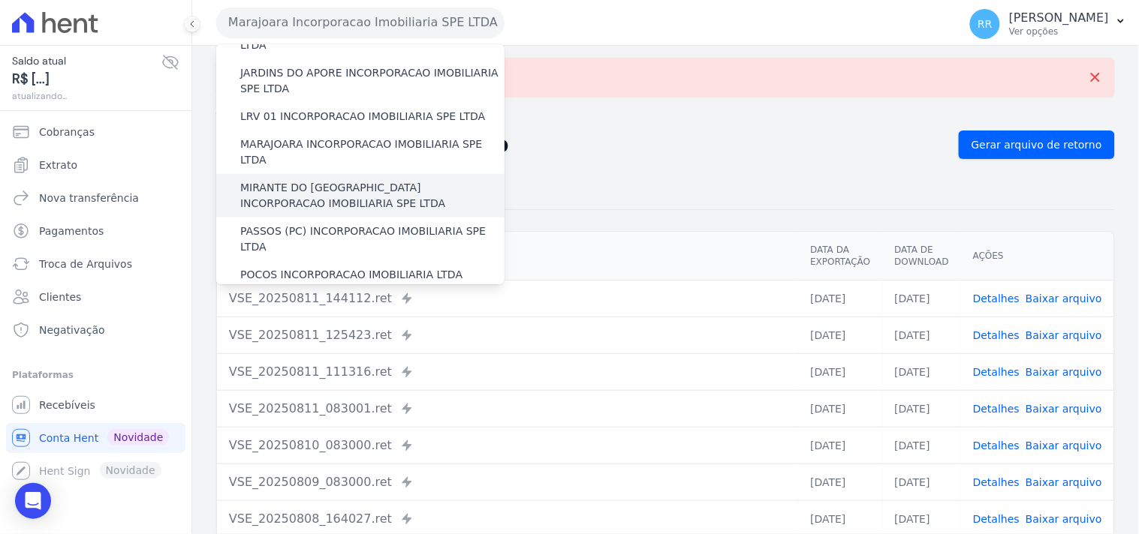
click at [302, 180] on label "MIRANTE DO [GEOGRAPHIC_DATA] INCORPORACAO IMOBILIARIA SPE LTDA" at bounding box center [372, 196] width 264 height 32
click at [0, 0] on input "MIRANTE DO [GEOGRAPHIC_DATA] INCORPORACAO IMOBILIARIA SPE LTDA" at bounding box center [0, 0] width 0 height 0
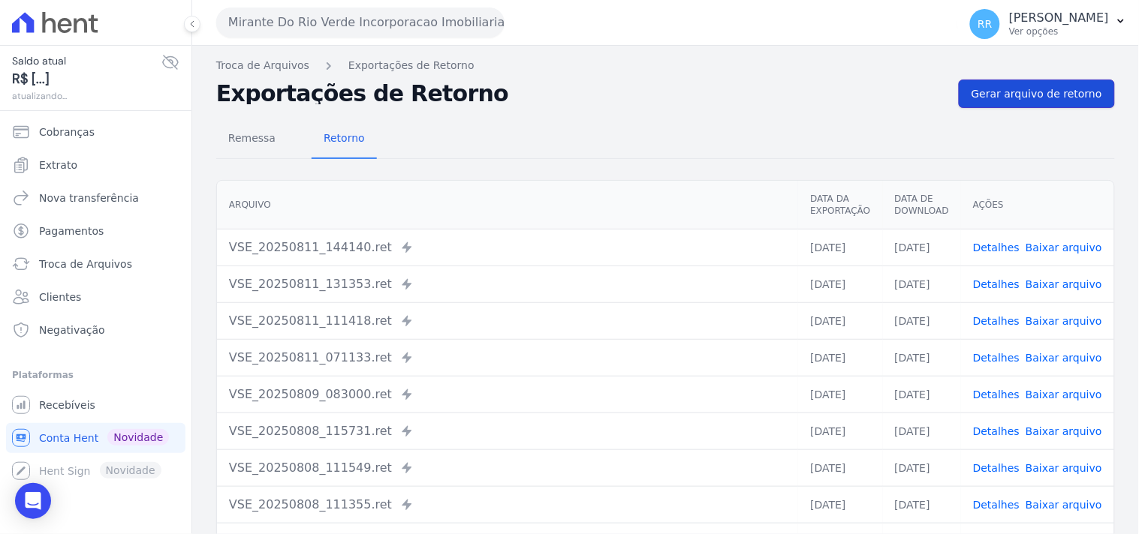
click at [1090, 106] on link "Gerar arquivo de retorno" at bounding box center [1036, 94] width 156 height 29
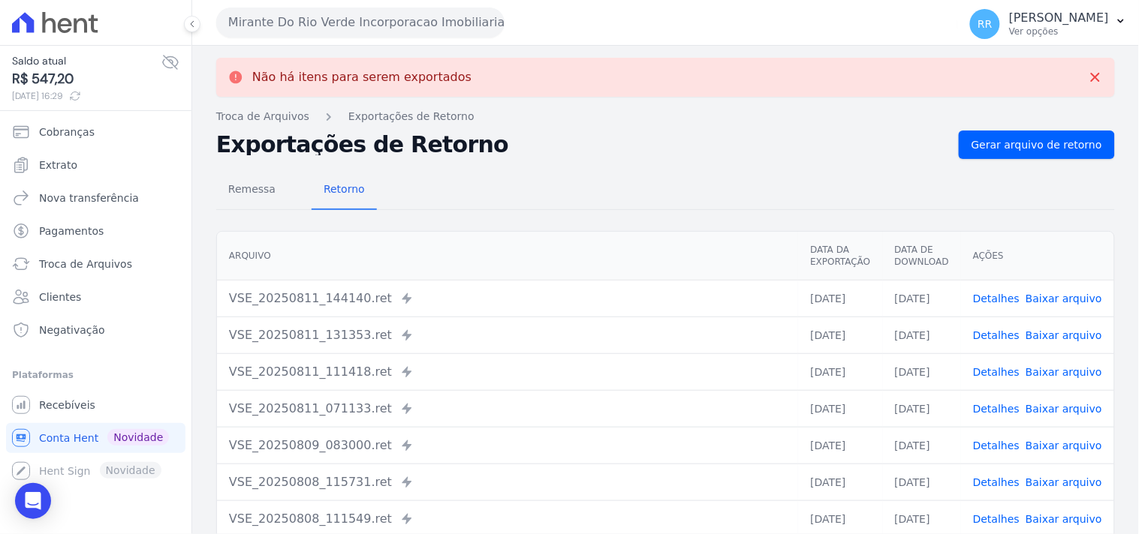
click at [302, 17] on button "Mirante Do Rio Verde Incorporacao Imobiliaria SPE LTDA" at bounding box center [360, 23] width 288 height 30
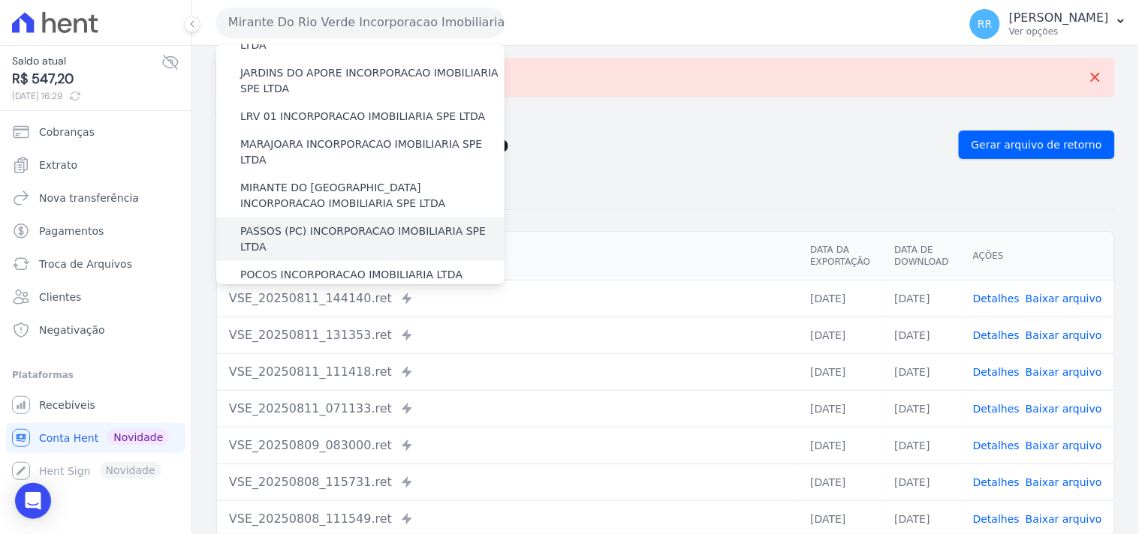
click at [286, 224] on label "PASSOS (PC) INCORPORACAO IMOBILIARIA SPE LTDA" at bounding box center [372, 240] width 264 height 32
click at [0, 0] on input "PASSOS (PC) INCORPORACAO IMOBILIARIA SPE LTDA" at bounding box center [0, 0] width 0 height 0
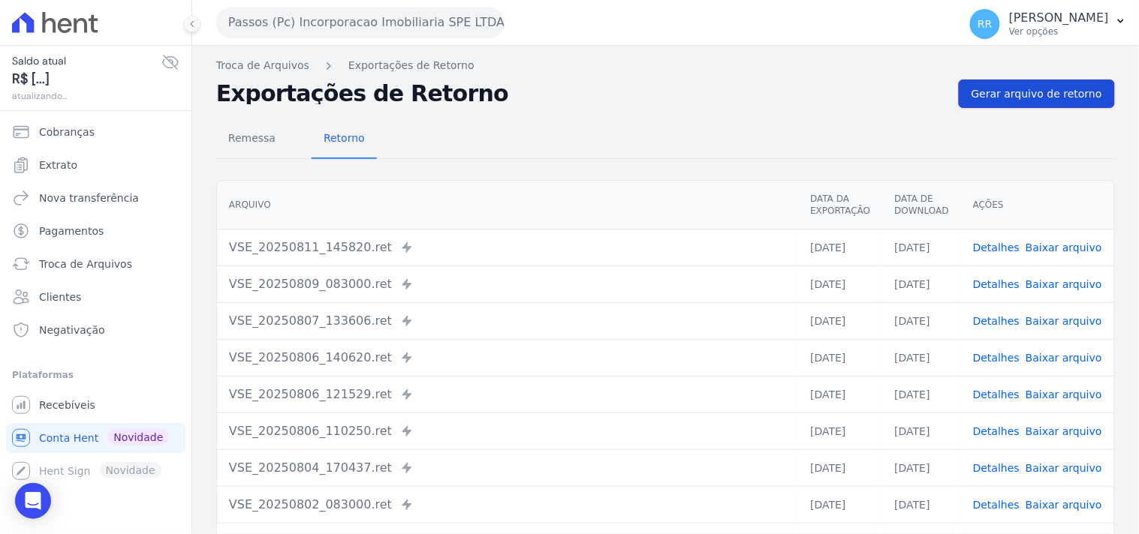
click at [1064, 99] on span "Gerar arquivo de retorno" at bounding box center [1036, 93] width 131 height 15
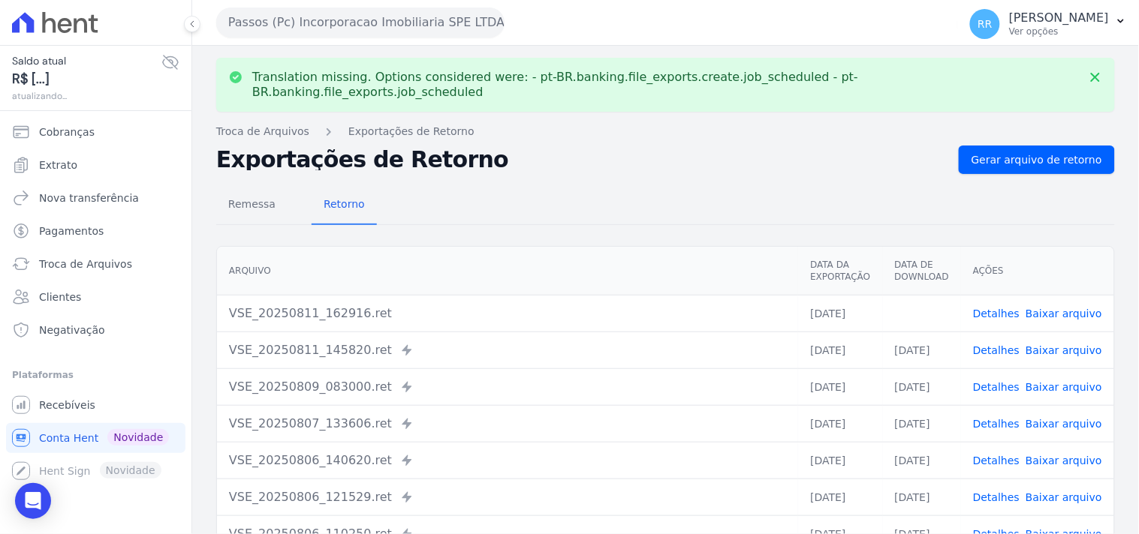
click at [1052, 308] on link "Baixar arquivo" at bounding box center [1063, 314] width 77 height 12
click at [672, 186] on div "Remessa Retorno" at bounding box center [665, 205] width 898 height 39
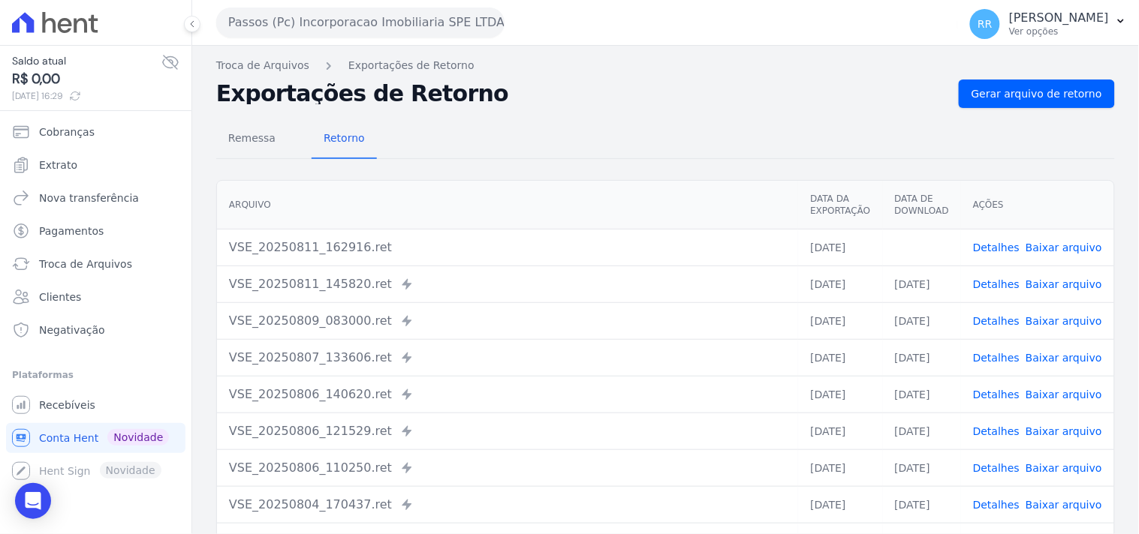
click at [501, 143] on div "Remessa Retorno" at bounding box center [665, 139] width 898 height 39
click at [281, 5] on div "Passos (Pc) Incorporacao Imobiliaria SPE LTDA Via Sul Engenharia AGUAS DE [GEOG…" at bounding box center [584, 22] width 736 height 47
click at [269, 21] on button "Passos (Pc) Incorporacao Imobiliaria SPE LTDA" at bounding box center [360, 23] width 288 height 30
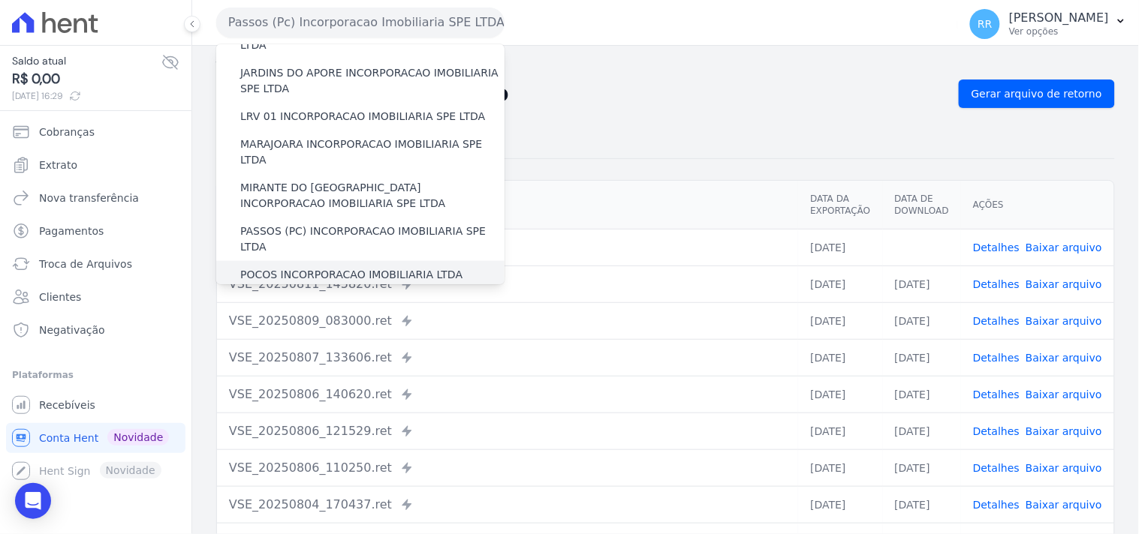
click at [366, 267] on label "POCOS INCORPORACAO IMOBILIARIA LTDA" at bounding box center [351, 275] width 222 height 16
click at [0, 0] on input "POCOS INCORPORACAO IMOBILIARIA LTDA" at bounding box center [0, 0] width 0 height 0
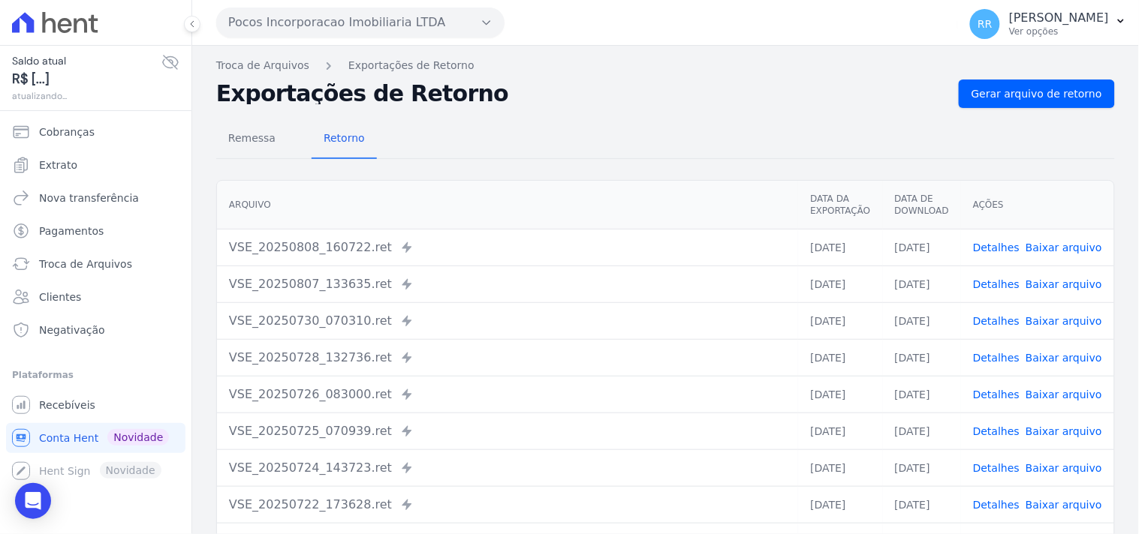
click at [981, 47] on div "Troca de Arquivos Exportações de Retorno Exportações de Retorno Gerar arquivo d…" at bounding box center [665, 354] width 946 height 617
click at [992, 83] on link "Gerar arquivo de retorno" at bounding box center [1036, 94] width 156 height 29
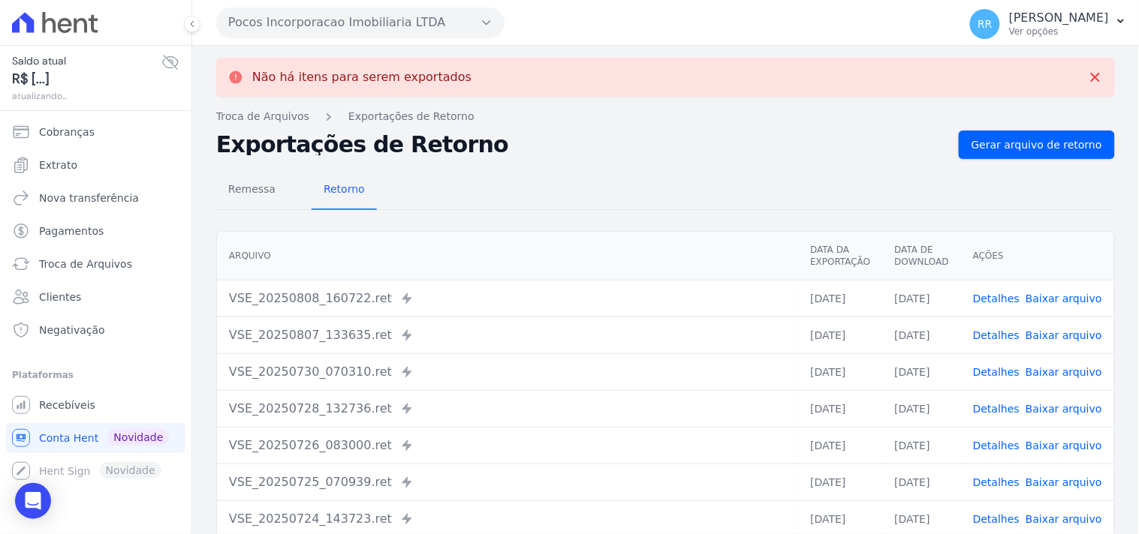
click at [537, 34] on div "Pocos Incorporacao Imobiliaria LTDA Via Sul Engenharia AGUAS DE [GEOGRAPHIC_DAT…" at bounding box center [584, 22] width 736 height 47
click at [431, 23] on button "Pocos Incorporacao Imobiliaria LTDA" at bounding box center [360, 23] width 288 height 30
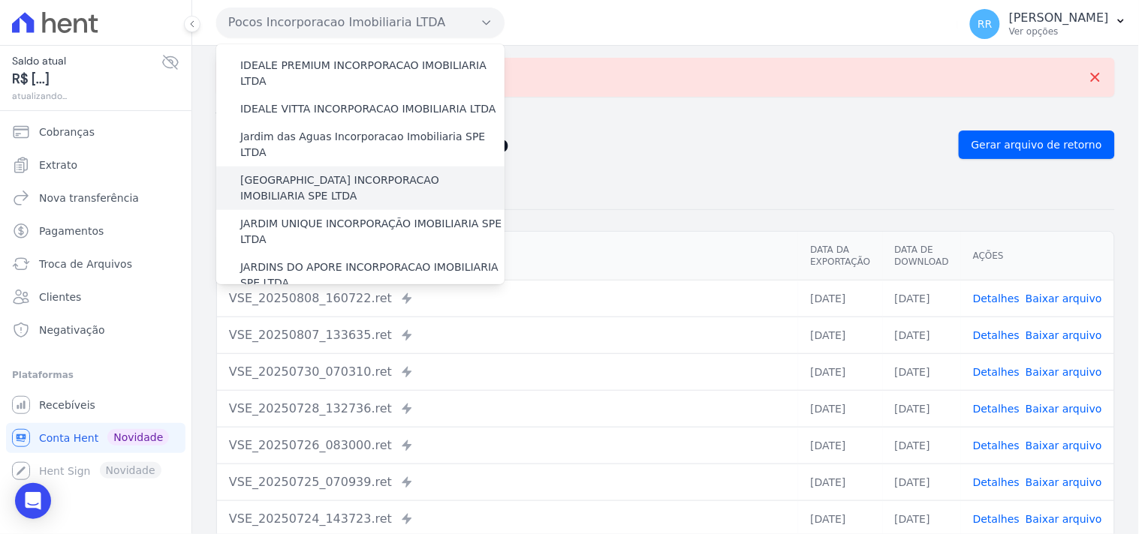
scroll to position [444, 0]
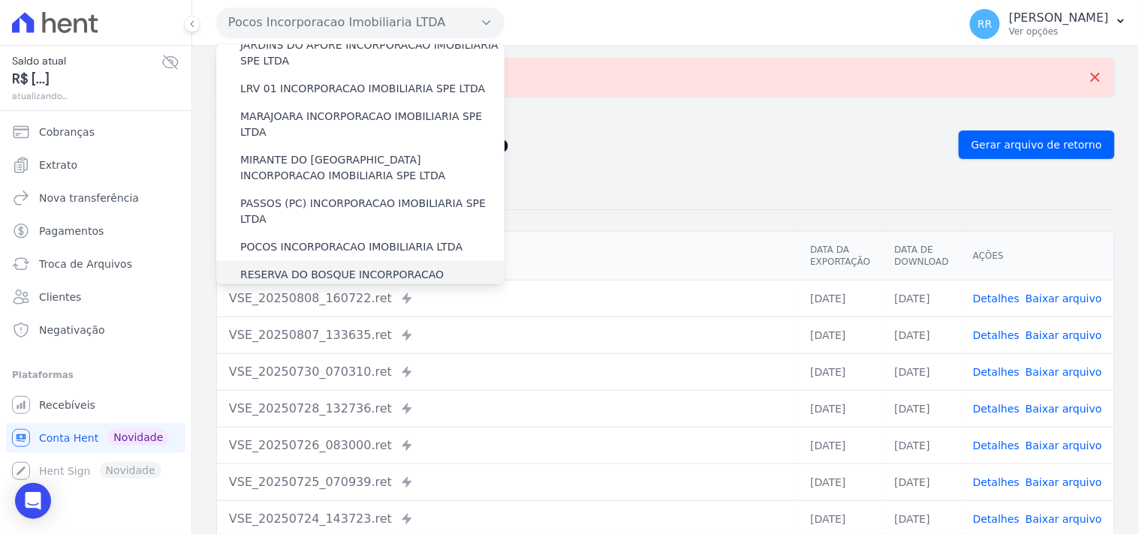
click at [301, 267] on label "RESERVA DO BOSQUE INCORPORACAO IMOBILIARIA SPE LTDA" at bounding box center [372, 283] width 264 height 32
click at [0, 0] on input "RESERVA DO BOSQUE INCORPORACAO IMOBILIARIA SPE LTDA" at bounding box center [0, 0] width 0 height 0
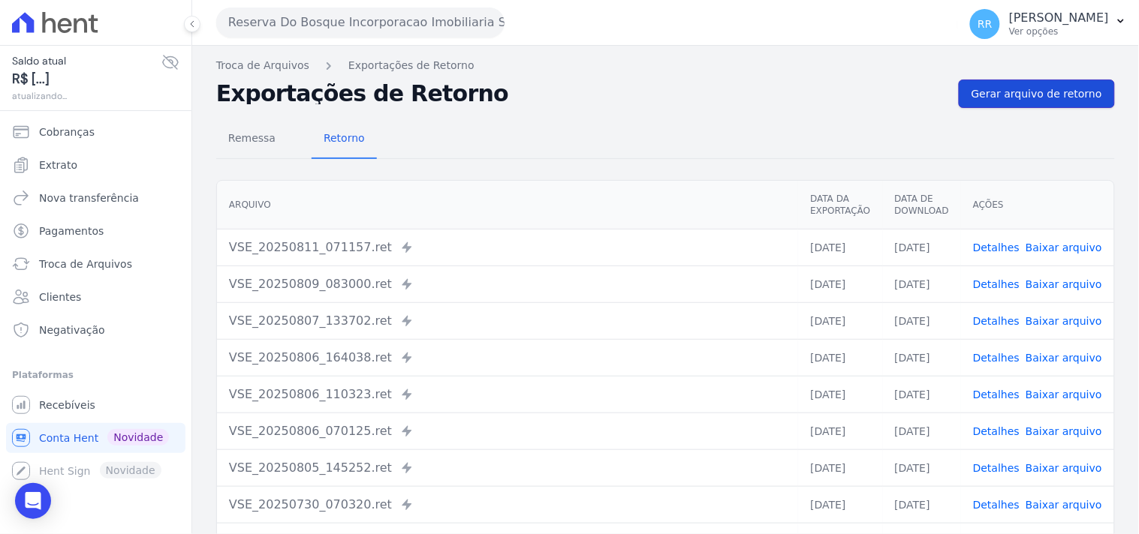
click at [996, 95] on span "Gerar arquivo de retorno" at bounding box center [1036, 93] width 131 height 15
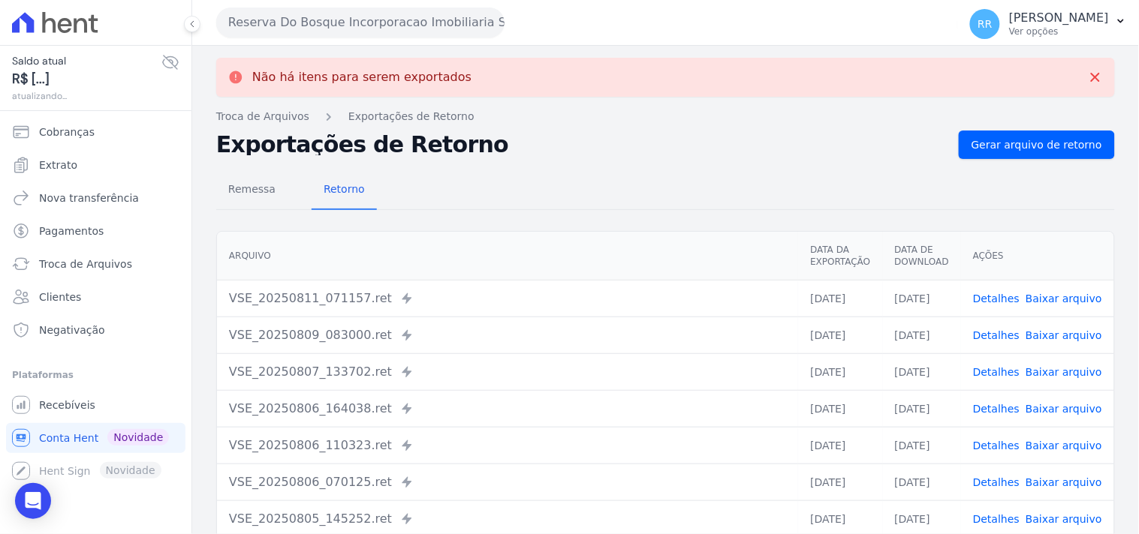
click at [456, 20] on button "Reserva Do Bosque Incorporacao Imobiliaria SPE LTDA" at bounding box center [360, 23] width 288 height 30
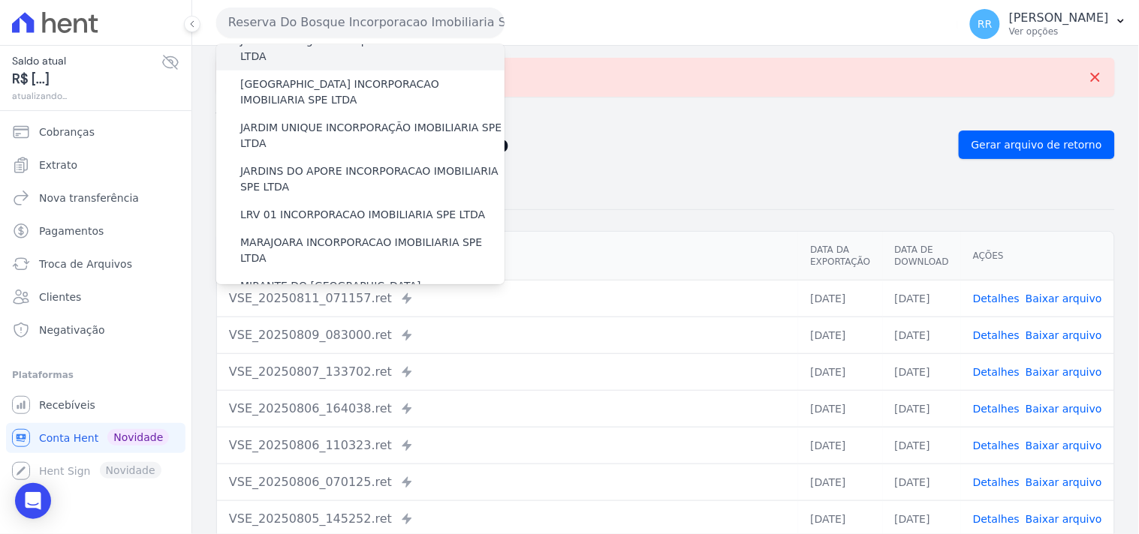
scroll to position [473, 0]
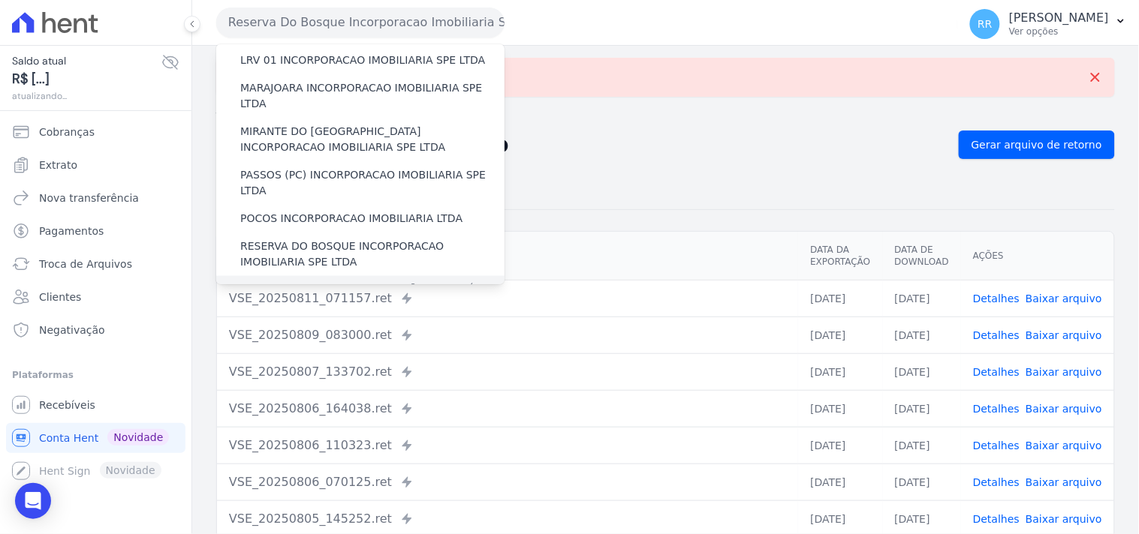
click at [318, 282] on label "RONDONOPOLIS 1 INCORPORAÇÃO IMOBILIÁRIA SPE LTDA" at bounding box center [372, 298] width 264 height 32
click at [0, 0] on input "RONDONOPOLIS 1 INCORPORAÇÃO IMOBILIÁRIA SPE LTDA" at bounding box center [0, 0] width 0 height 0
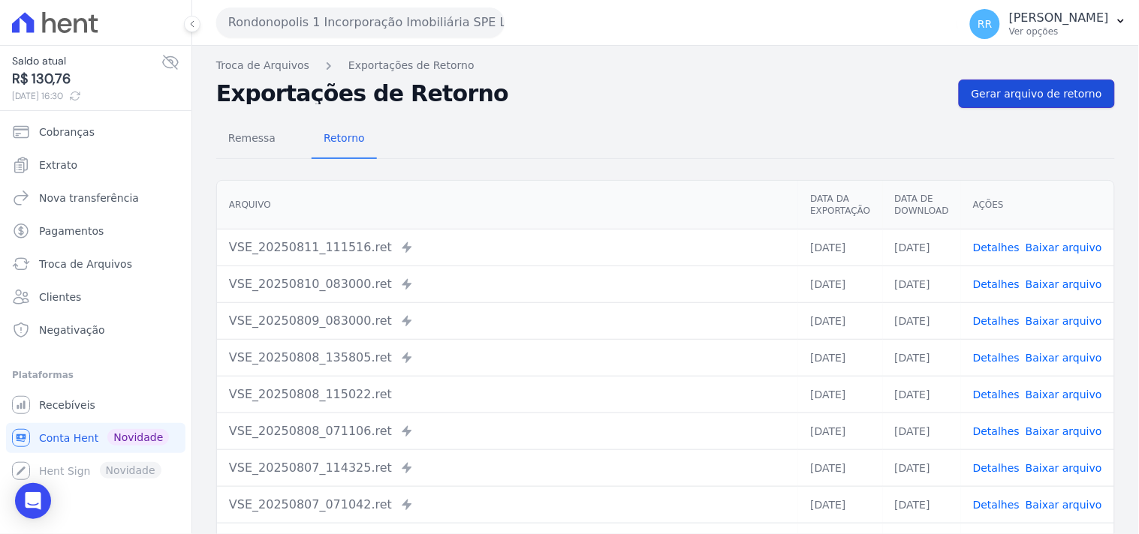
click at [1000, 86] on span "Gerar arquivo de retorno" at bounding box center [1036, 93] width 131 height 15
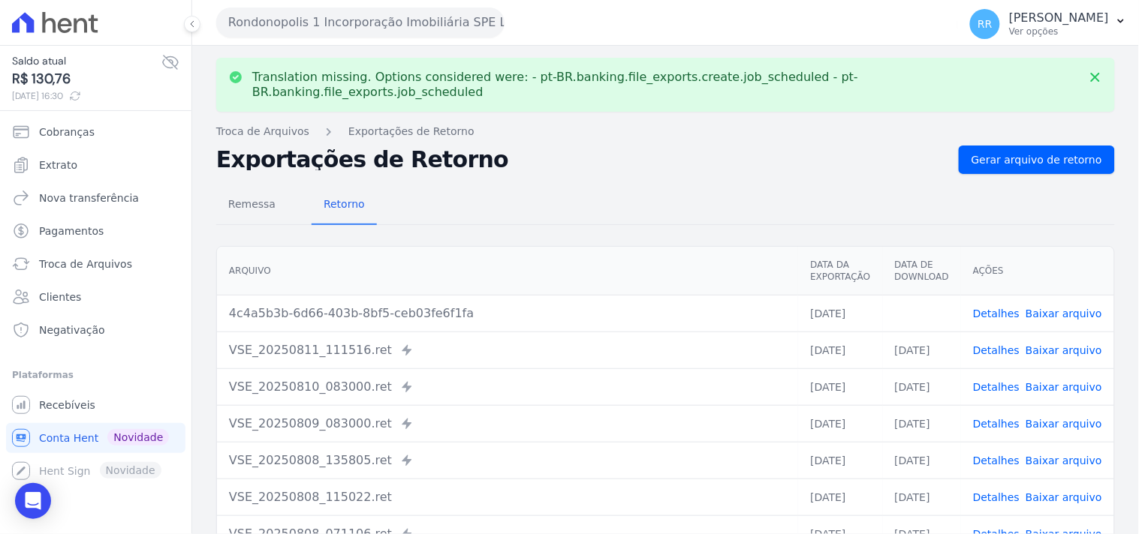
click at [1086, 308] on link "Baixar arquivo" at bounding box center [1063, 314] width 77 height 12
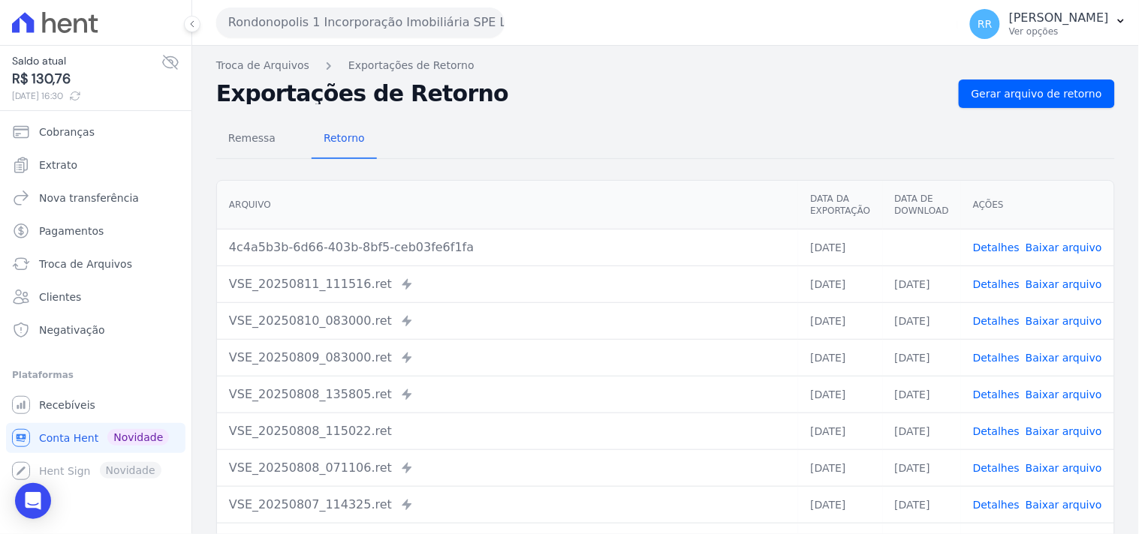
drag, startPoint x: 384, startPoint y: 125, endPoint x: 357, endPoint y: 0, distance: 127.5
click at [384, 125] on div "Remessa Retorno" at bounding box center [665, 139] width 898 height 39
click at [343, 28] on button "Rondonopolis 1 Incorporação Imobiliária SPE LTDA" at bounding box center [360, 23] width 288 height 30
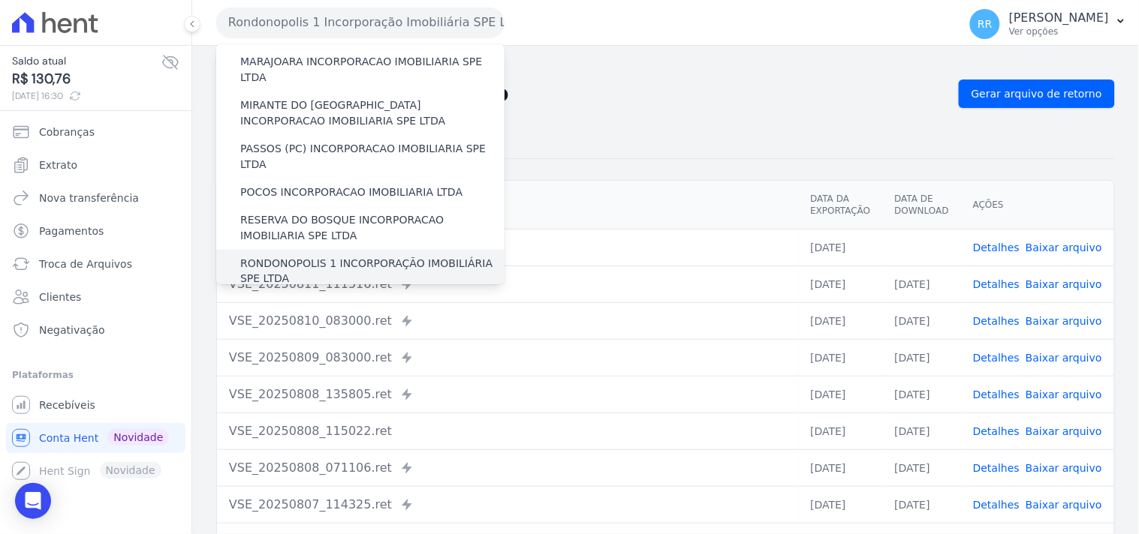
scroll to position [500, 0]
click at [274, 293] on div "SOFIA INCORPORADORA LTDA" at bounding box center [360, 307] width 288 height 28
click at [274, 299] on label "SOFIA INCORPORADORA LTDA" at bounding box center [318, 307] width 157 height 16
click at [0, 0] on input "SOFIA INCORPORADORA LTDA" at bounding box center [0, 0] width 0 height 0
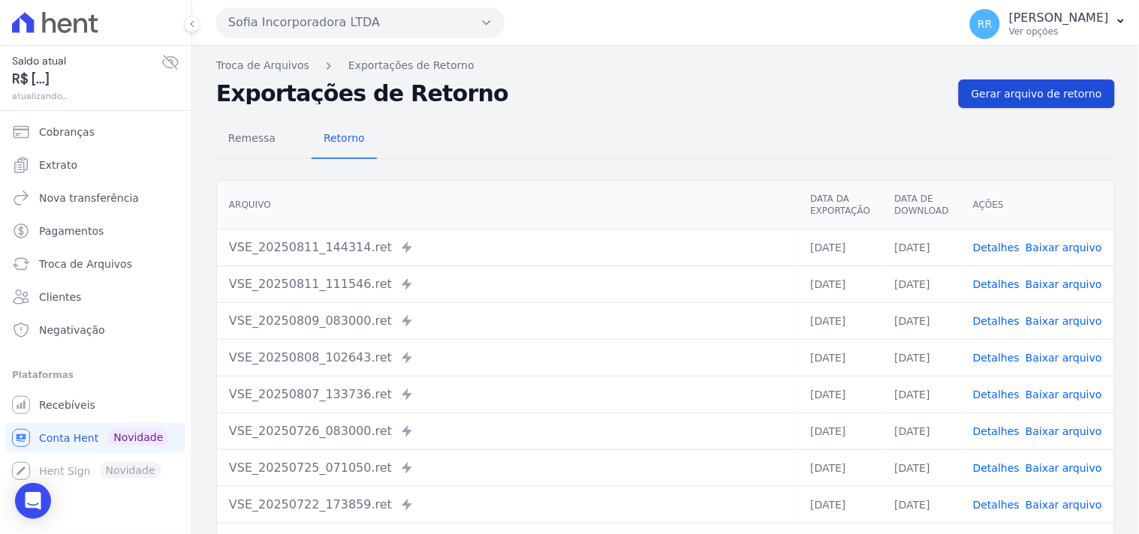
click at [1004, 103] on link "Gerar arquivo de retorno" at bounding box center [1036, 94] width 156 height 29
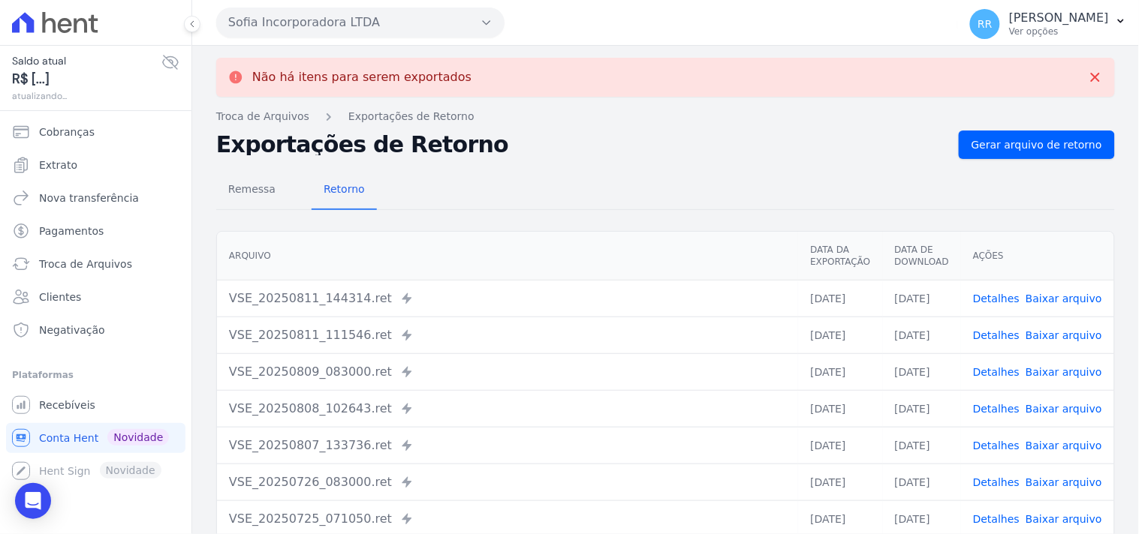
click at [282, 23] on button "Sofia Incorporadora LTDA" at bounding box center [360, 23] width 288 height 30
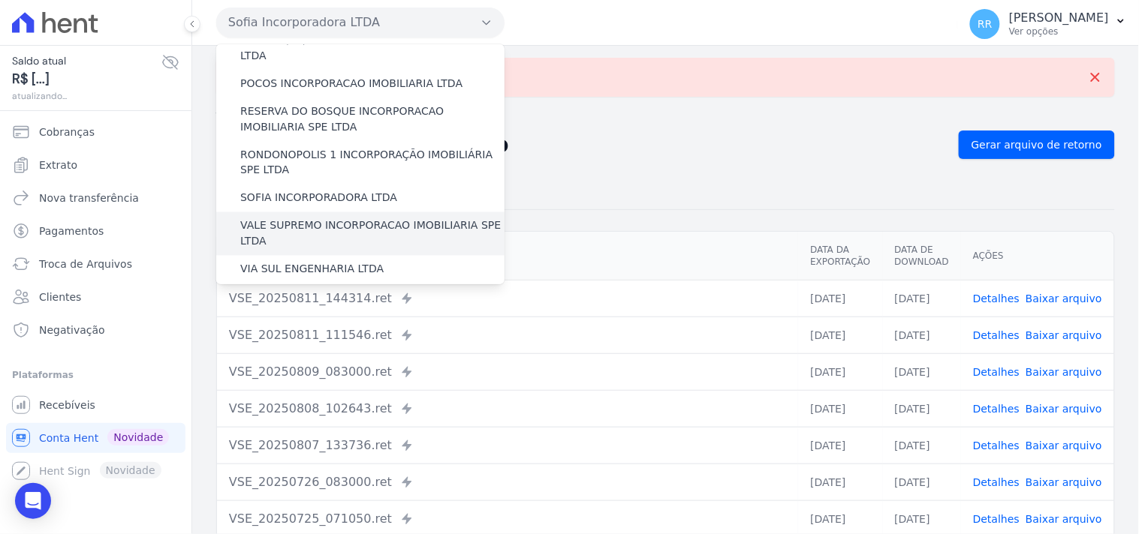
scroll to position [611, 0]
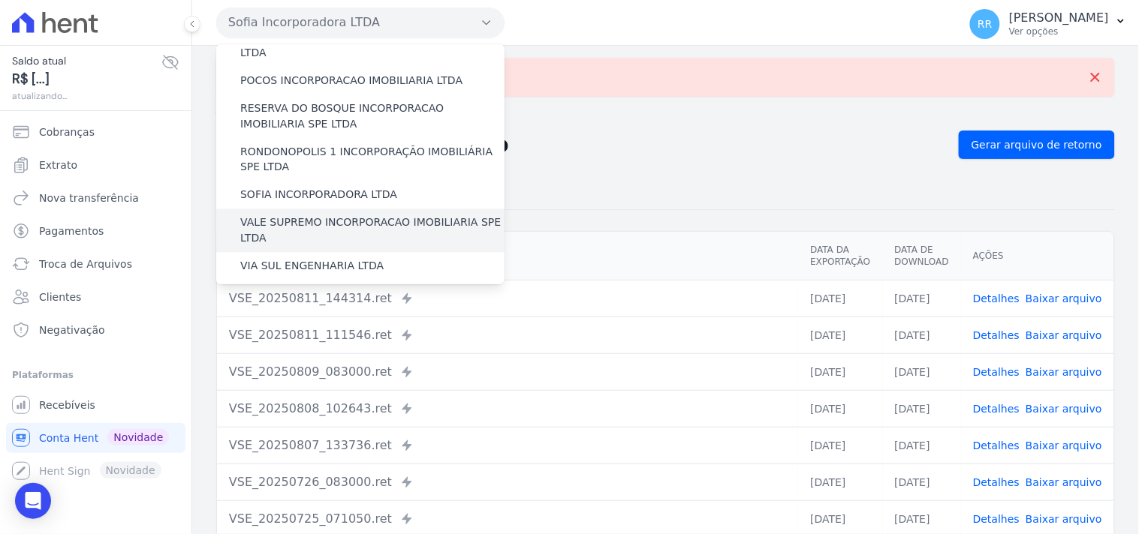
click at [295, 215] on label "VALE SUPREMO INCORPORACAO IMOBILIARIA SPE LTDA" at bounding box center [372, 231] width 264 height 32
click at [0, 0] on input "VALE SUPREMO INCORPORACAO IMOBILIARIA SPE LTDA" at bounding box center [0, 0] width 0 height 0
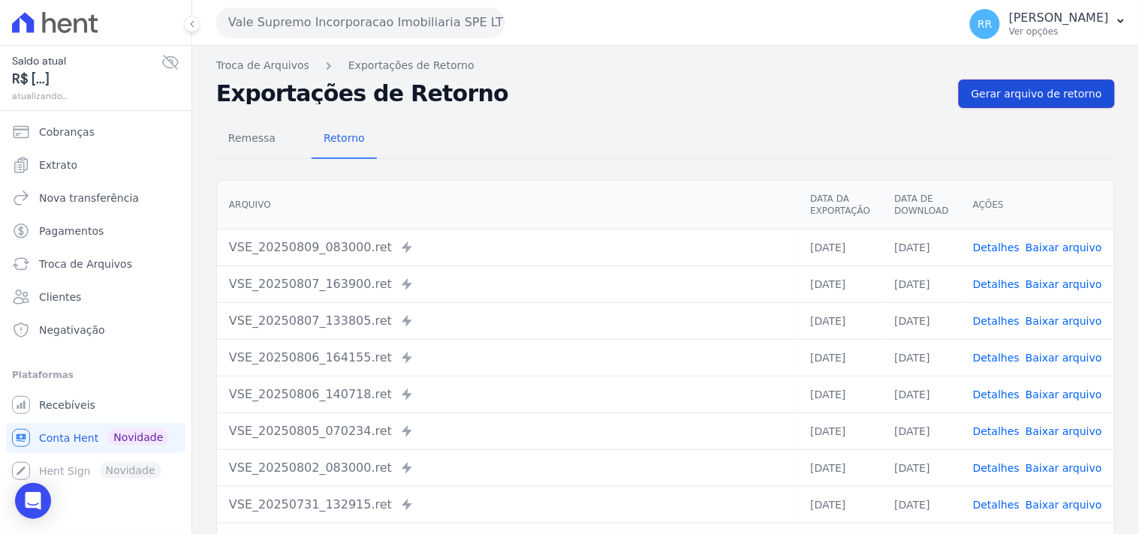
click at [1027, 95] on span "Gerar arquivo de retorno" at bounding box center [1036, 93] width 131 height 15
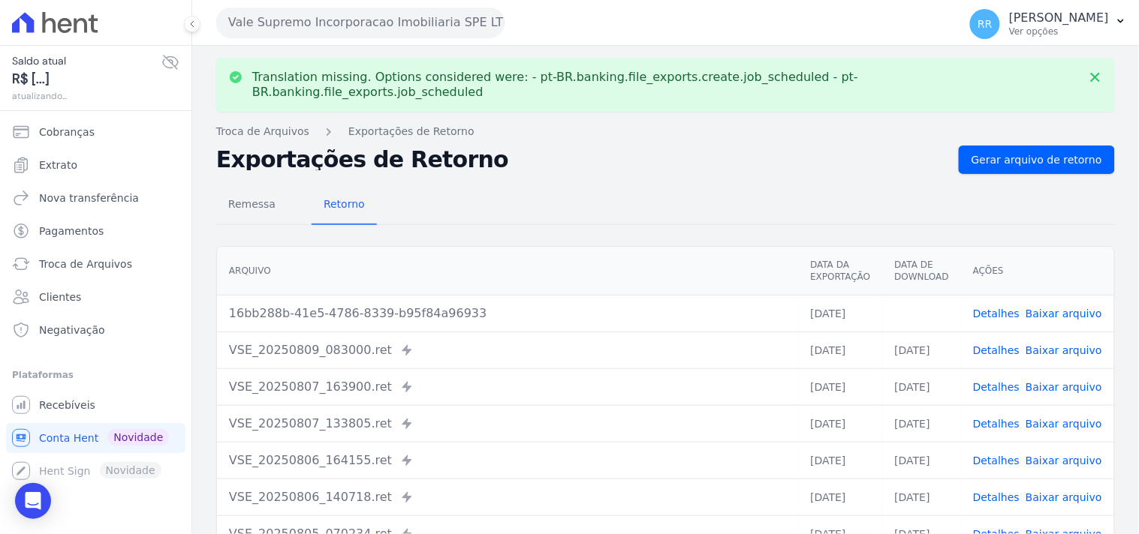
click at [1042, 308] on link "Baixar arquivo" at bounding box center [1063, 314] width 77 height 12
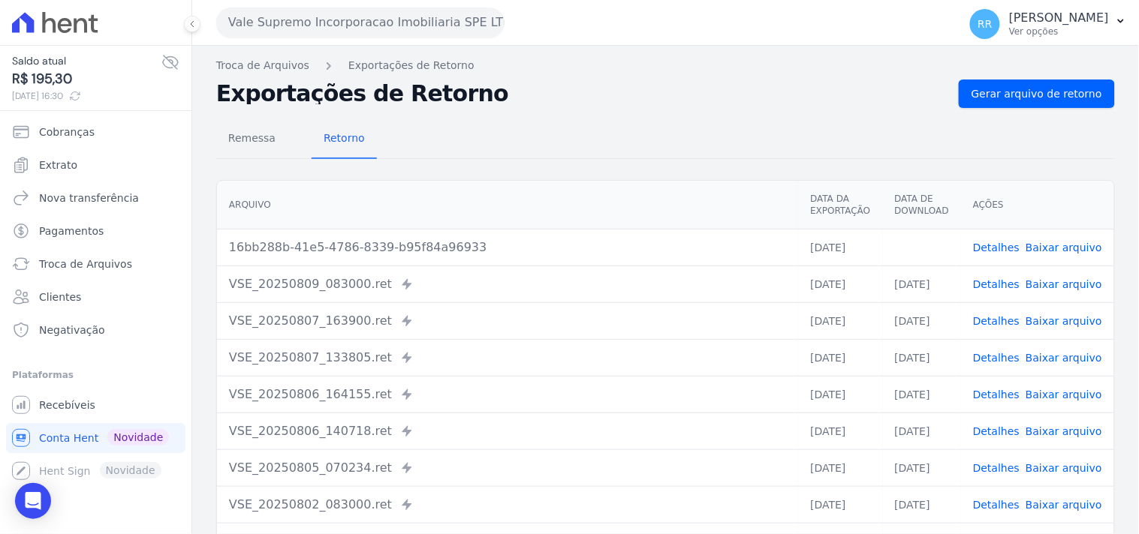
click at [603, 139] on div "Remessa Retorno" at bounding box center [665, 139] width 898 height 39
click at [281, 32] on button "Vale Supremo Incorporacao Imobiliaria SPE LTDA" at bounding box center [360, 23] width 288 height 30
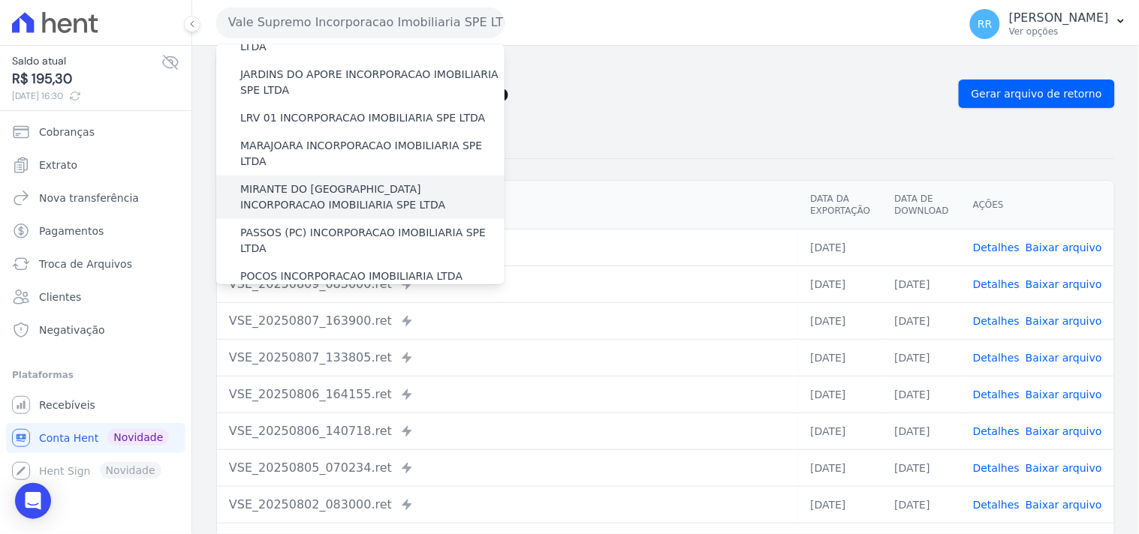
scroll to position [670, 0]
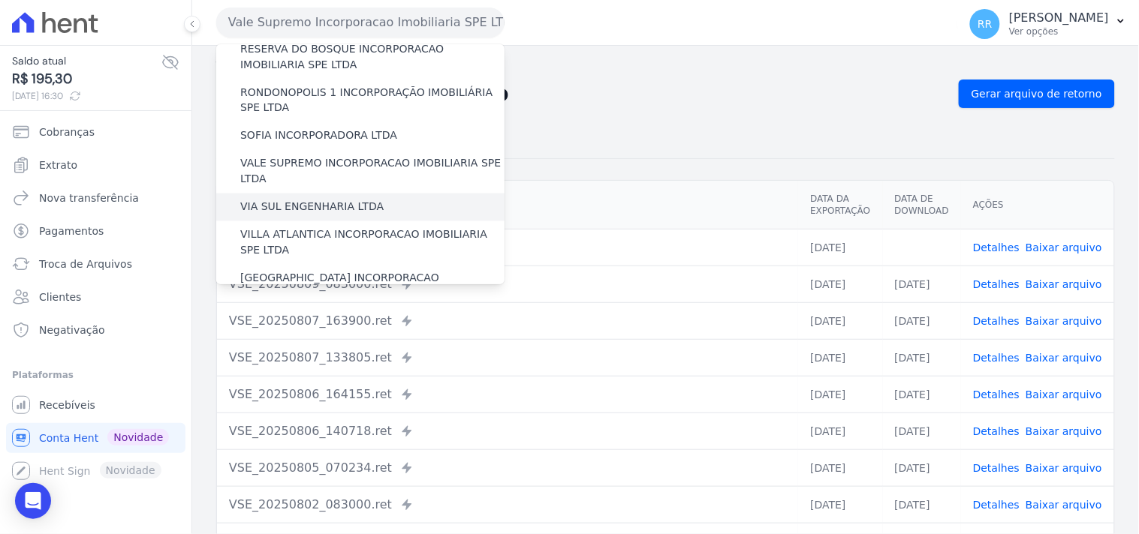
click at [285, 200] on label "VIA SUL ENGENHARIA LTDA" at bounding box center [311, 208] width 143 height 16
click at [0, 0] on input "VIA SUL ENGENHARIA LTDA" at bounding box center [0, 0] width 0 height 0
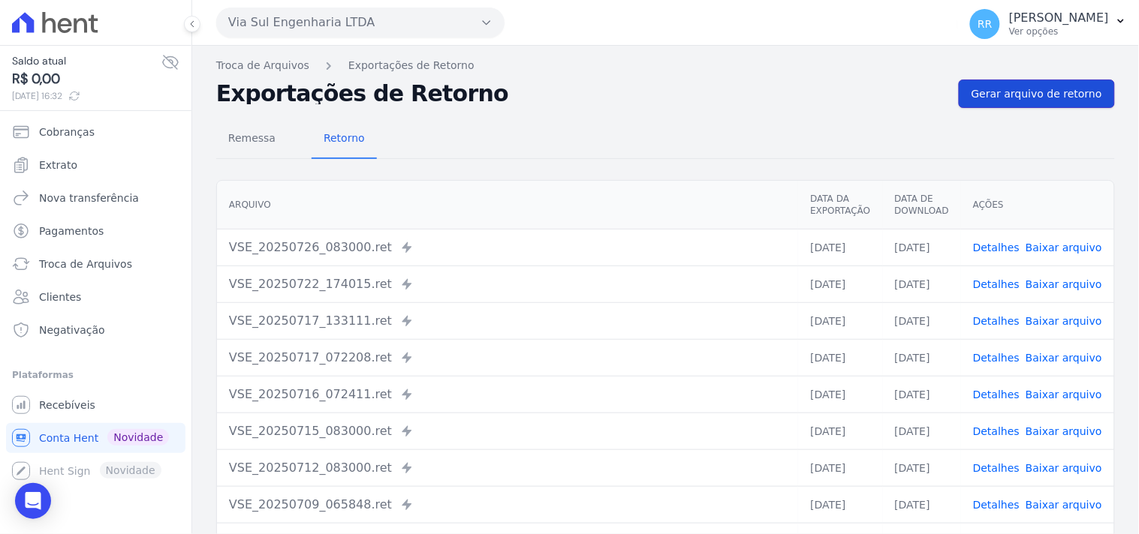
click at [1034, 89] on span "Gerar arquivo de retorno" at bounding box center [1036, 93] width 131 height 15
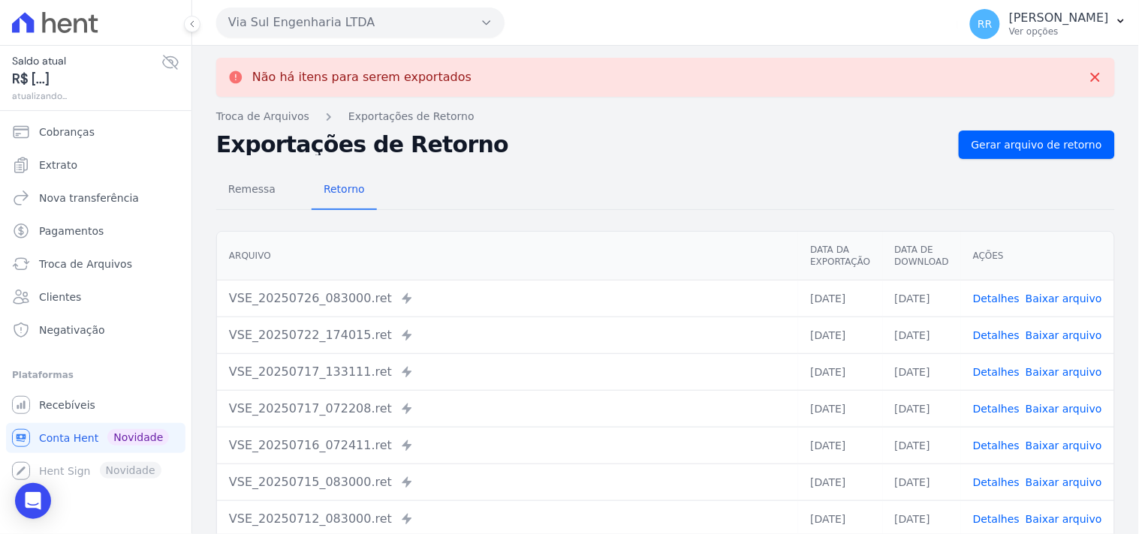
click at [280, 30] on button "Via Sul Engenharia LTDA" at bounding box center [360, 23] width 288 height 30
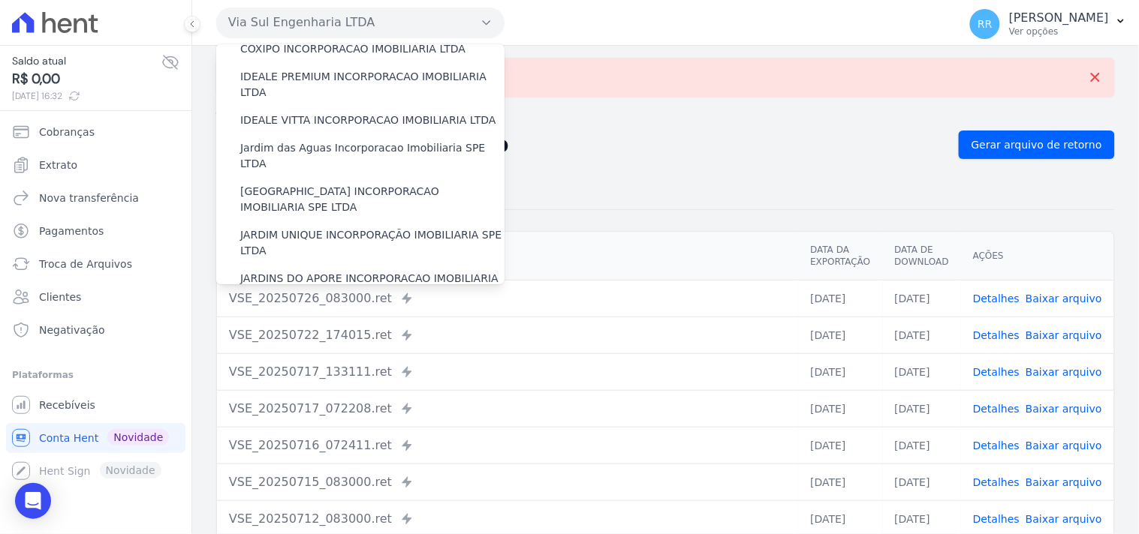
scroll to position [305, 0]
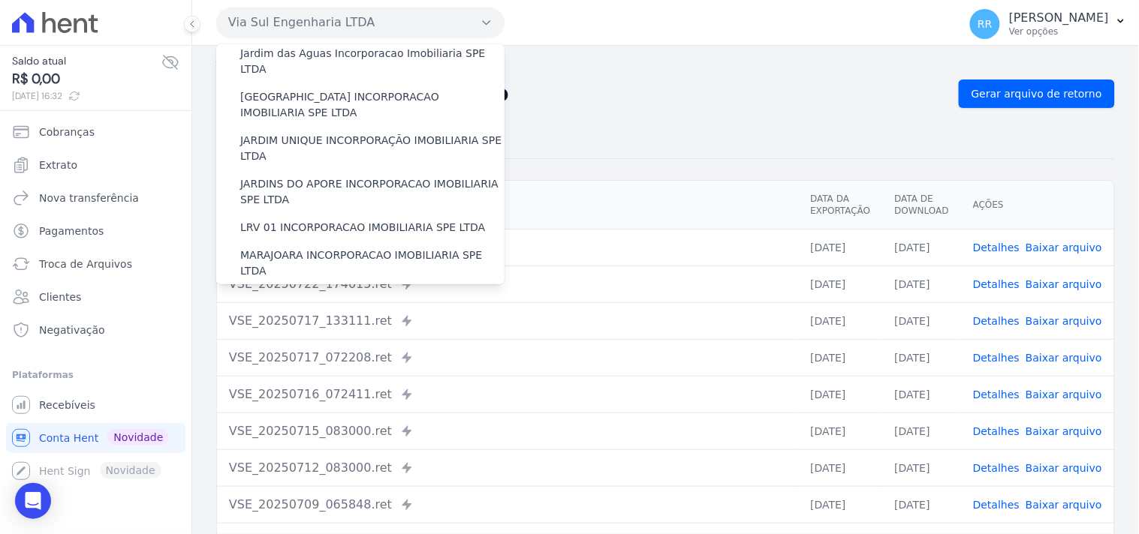
click at [644, 75] on div "Não há itens para serem exportados Troca de [GEOGRAPHIC_DATA] Exportações de Re…" at bounding box center [665, 354] width 946 height 617
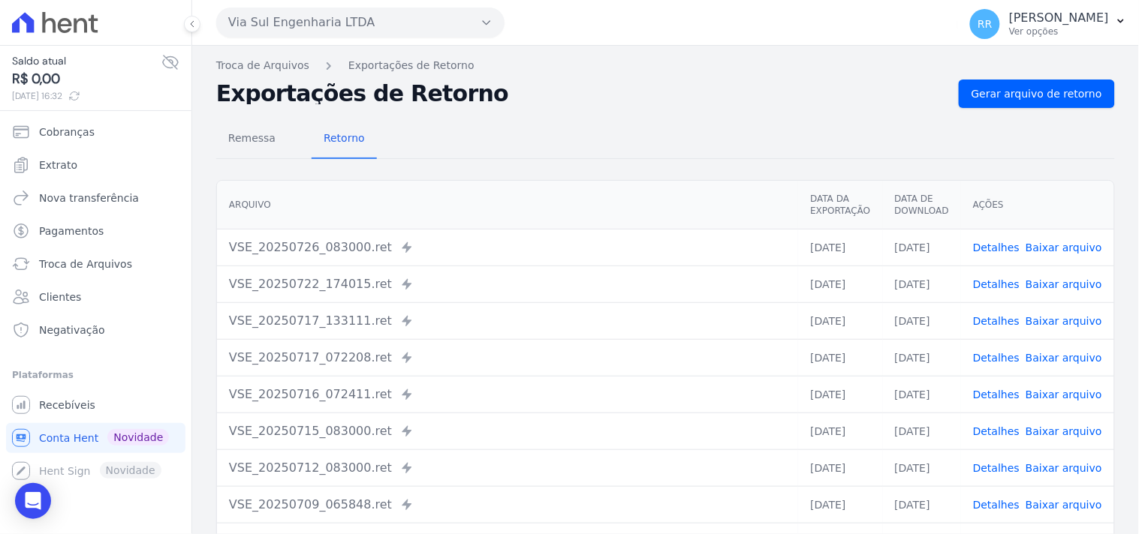
click at [281, 1] on div "Via Sul Engenharia LTDA Via Sul Engenharia AGUAS DE [GEOGRAPHIC_DATA] INCORPORA…" at bounding box center [584, 22] width 736 height 47
click at [275, 4] on div "Via Sul Engenharia LTDA Via Sul Engenharia AGUAS DE [GEOGRAPHIC_DATA] INCORPORA…" at bounding box center [584, 22] width 736 height 47
click at [269, 40] on div "Via Sul Engenharia LTDA Via Sul Engenharia AGUAS DE [GEOGRAPHIC_DATA] INCORPORA…" at bounding box center [584, 22] width 736 height 47
click at [276, 8] on button "Via Sul Engenharia LTDA" at bounding box center [360, 23] width 288 height 30
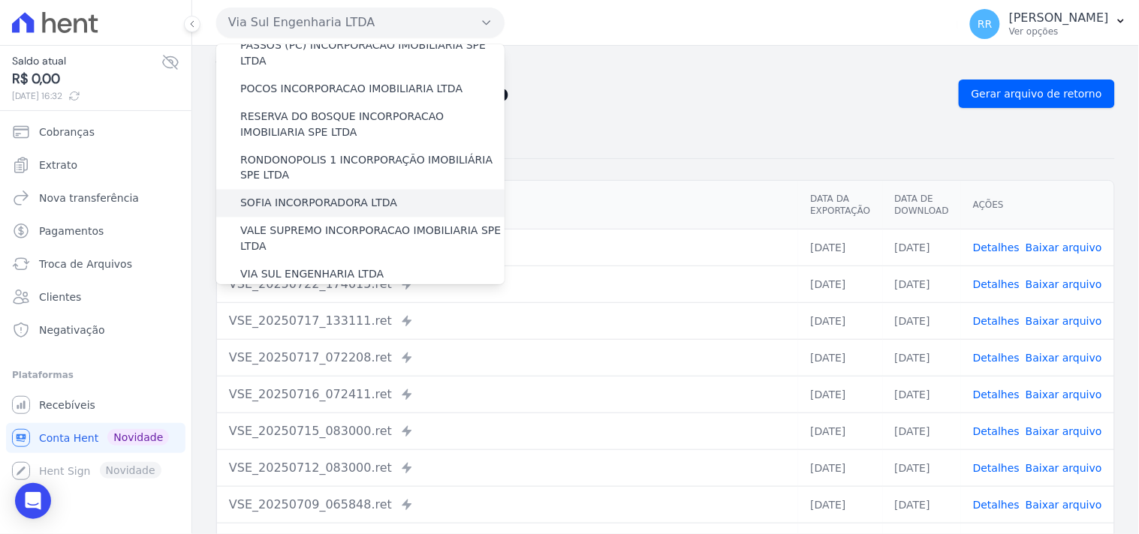
scroll to position [670, 0]
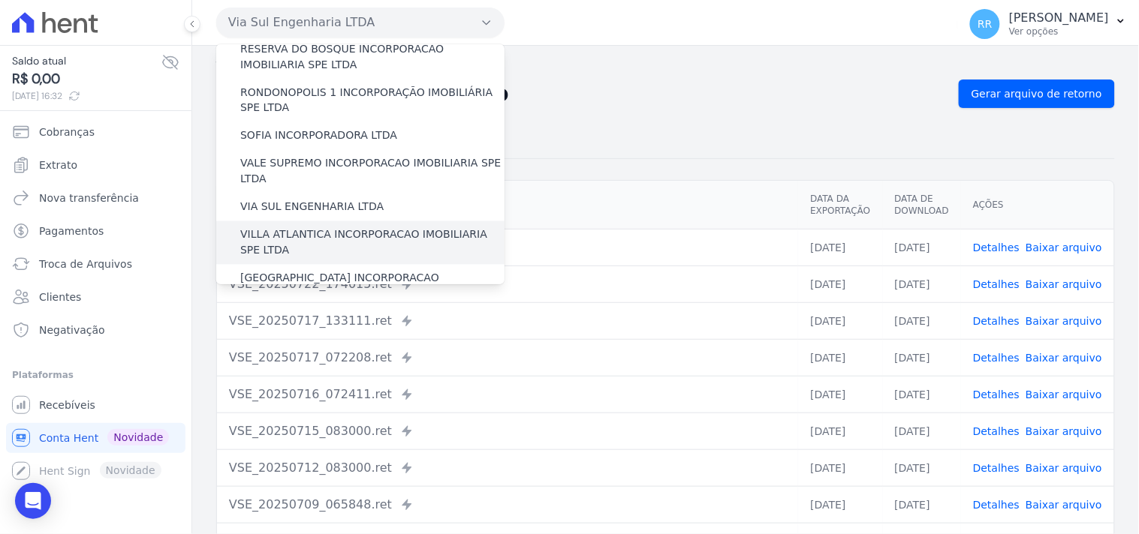
click at [329, 227] on label "VILLA ATLANTICA INCORPORACAO IMOBILIARIA SPE LTDA" at bounding box center [372, 243] width 264 height 32
click at [0, 0] on input "VILLA ATLANTICA INCORPORACAO IMOBILIARIA SPE LTDA" at bounding box center [0, 0] width 0 height 0
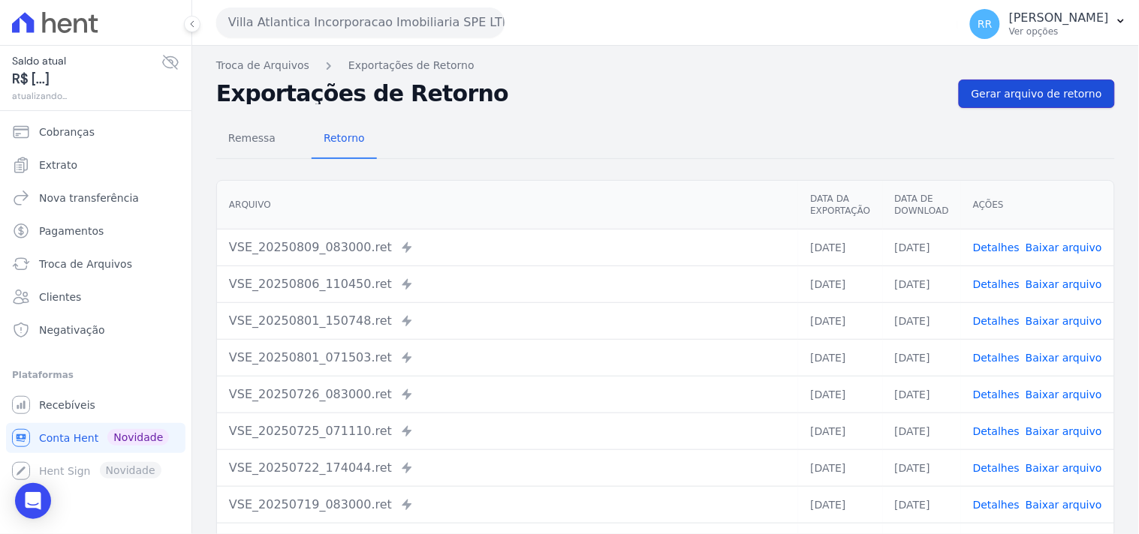
click at [962, 93] on link "Gerar arquivo de retorno" at bounding box center [1036, 94] width 156 height 29
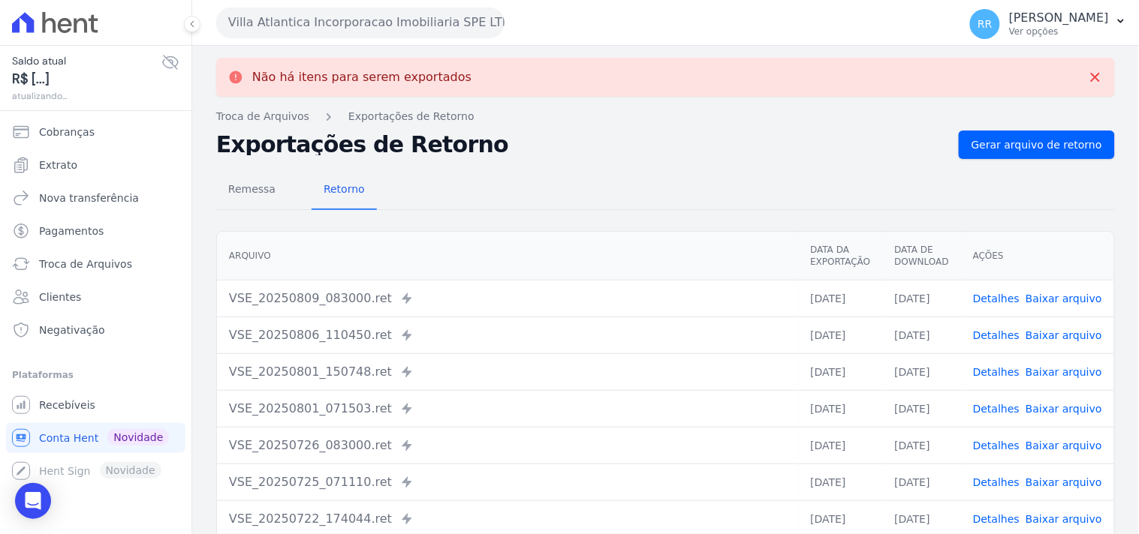
click at [406, 33] on button "Villa Atlantica Incorporacao Imobiliaria SPE LTDA" at bounding box center [360, 23] width 288 height 30
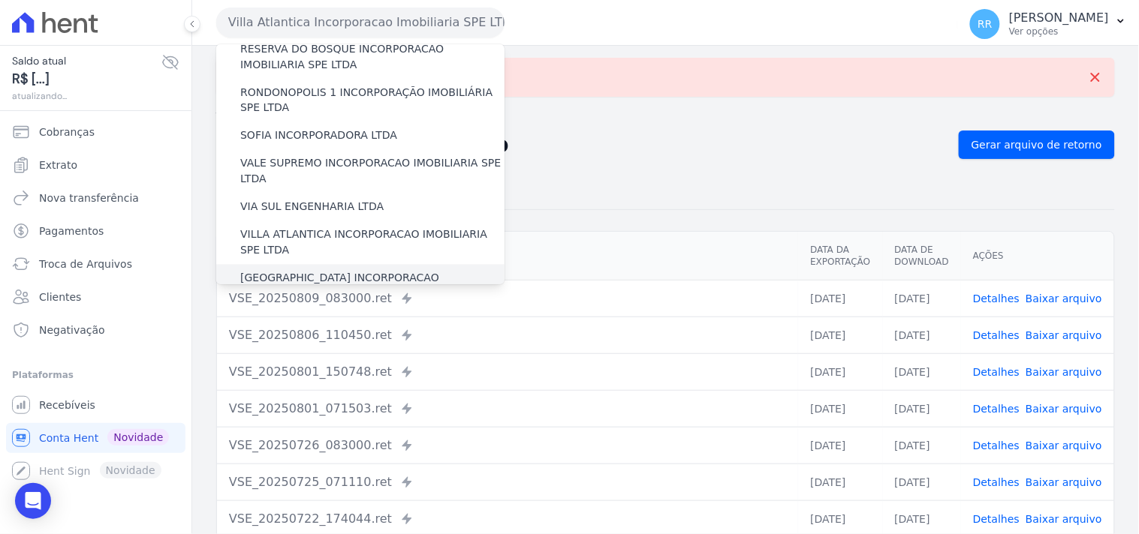
click at [320, 271] on label "[GEOGRAPHIC_DATA] INCORPORACAO IMOBILIARIA SPE LTDA" at bounding box center [372, 287] width 264 height 32
click at [0, 0] on input "[GEOGRAPHIC_DATA] INCORPORACAO IMOBILIARIA SPE LTDA" at bounding box center [0, 0] width 0 height 0
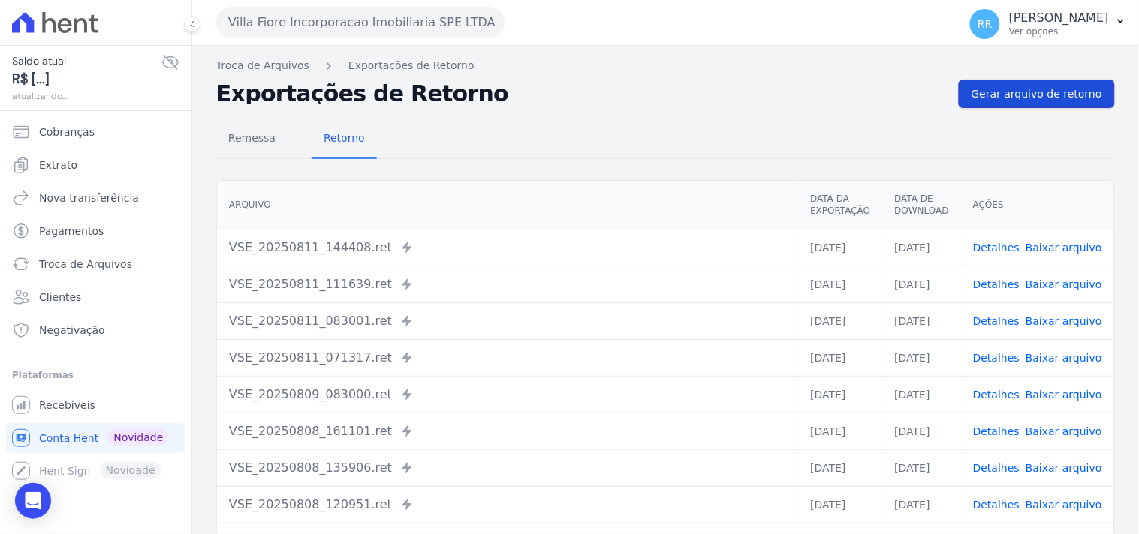
click at [1069, 104] on link "Gerar arquivo de retorno" at bounding box center [1036, 94] width 156 height 29
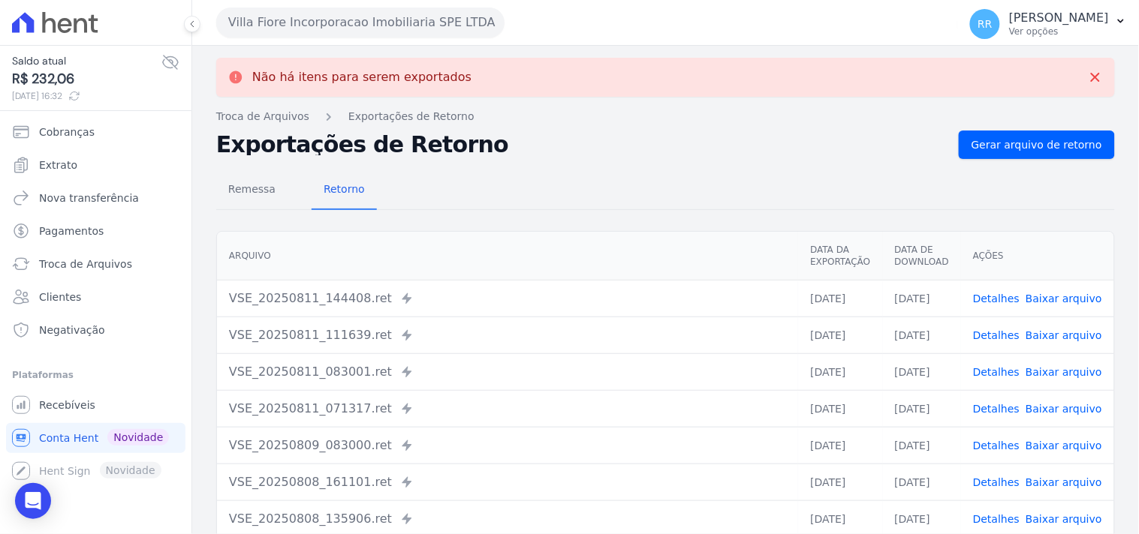
click at [354, 34] on button "Villa Fiore Incorporacao Imobiliaria SPE LTDA" at bounding box center [360, 23] width 288 height 30
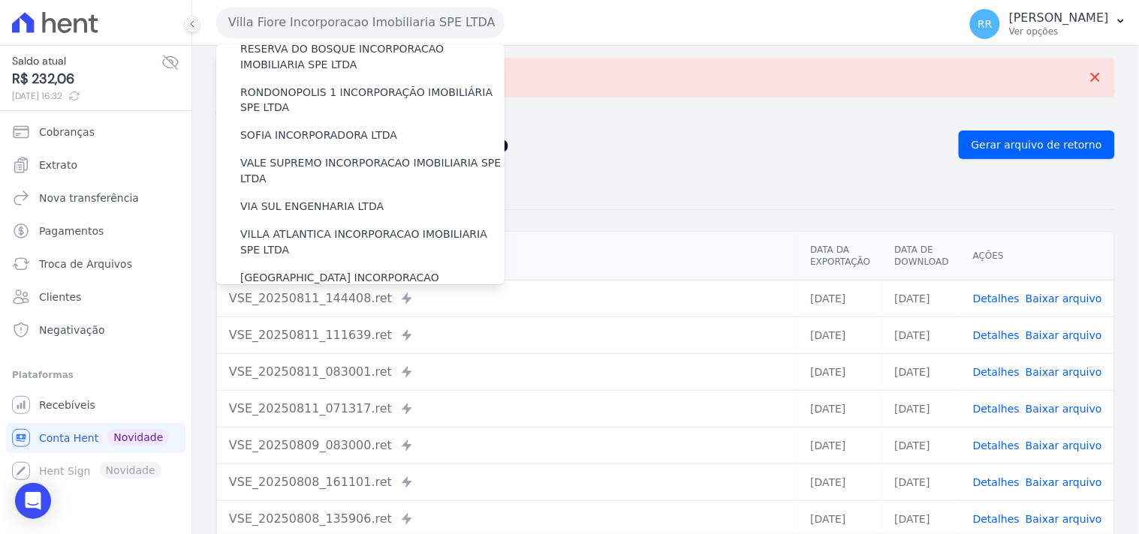
click at [305, 314] on label "VILLA TROPICAL INCORPORAÇÃO IMOBILIÁRIA SPE LTDA" at bounding box center [372, 330] width 264 height 32
click at [0, 0] on input "VILLA TROPICAL INCORPORAÇÃO IMOBILIÁRIA SPE LTDA" at bounding box center [0, 0] width 0 height 0
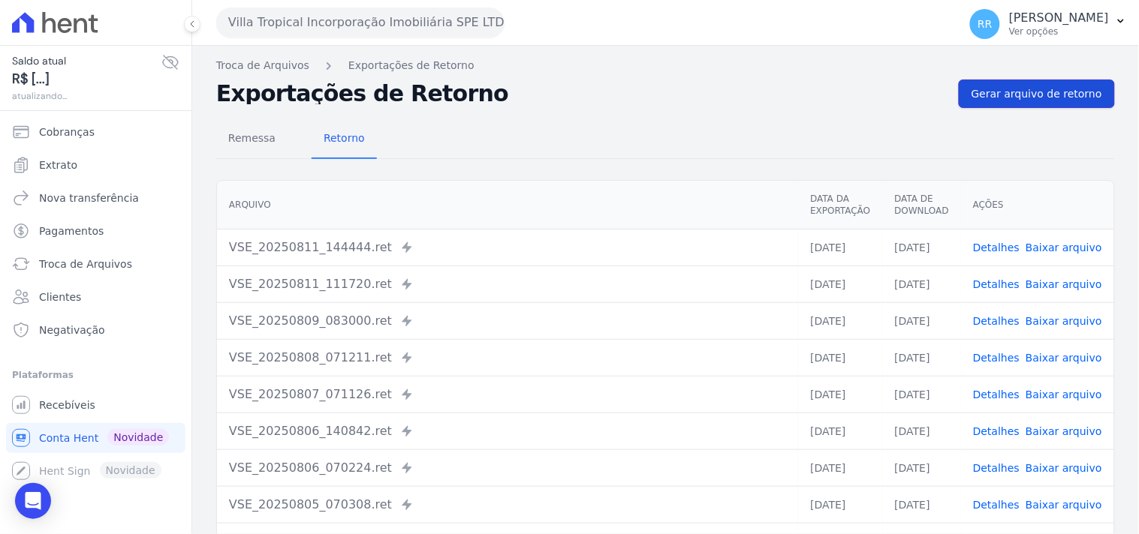
click at [1023, 87] on span "Gerar arquivo de retorno" at bounding box center [1036, 93] width 131 height 15
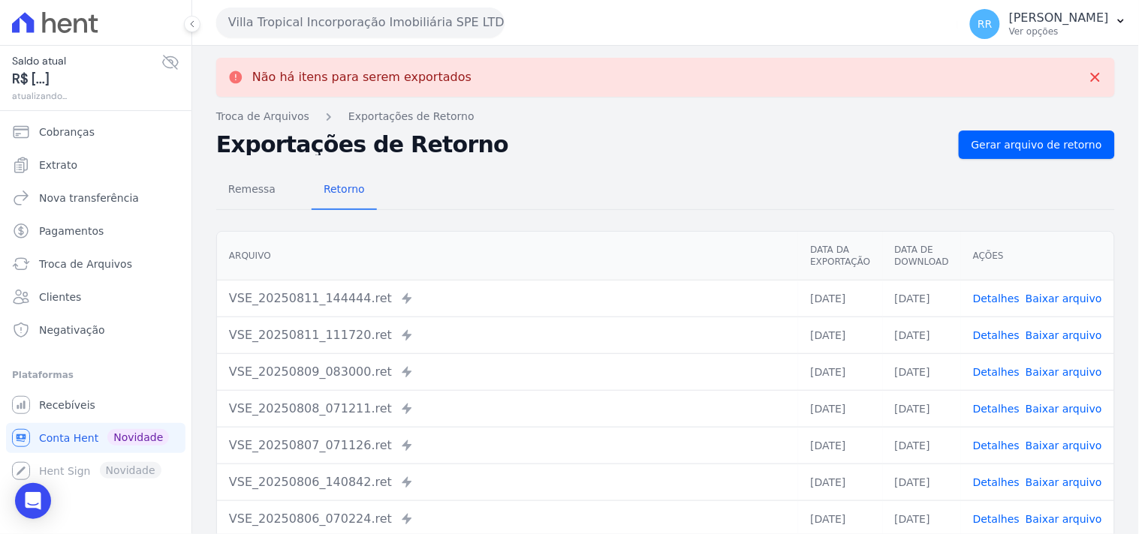
click at [648, 109] on nav "Troca de Arquivos Exportações de Retorno" at bounding box center [665, 117] width 898 height 16
